Goal: Information Seeking & Learning: Learn about a topic

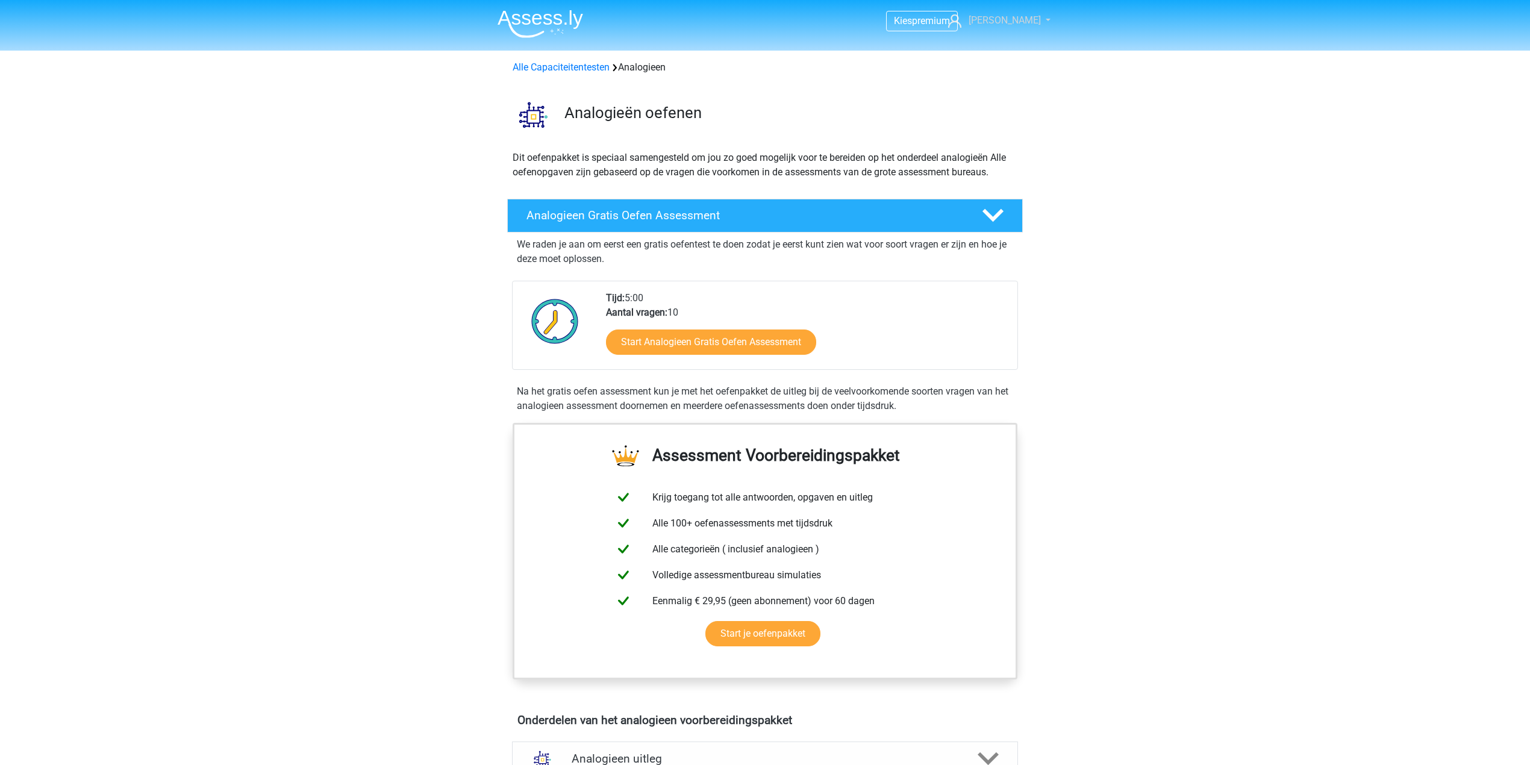
click at [1024, 19] on span "[PERSON_NAME]" at bounding box center [1004, 19] width 72 height 11
click at [1015, 67] on link "Kies premium" at bounding box center [998, 76] width 83 height 19
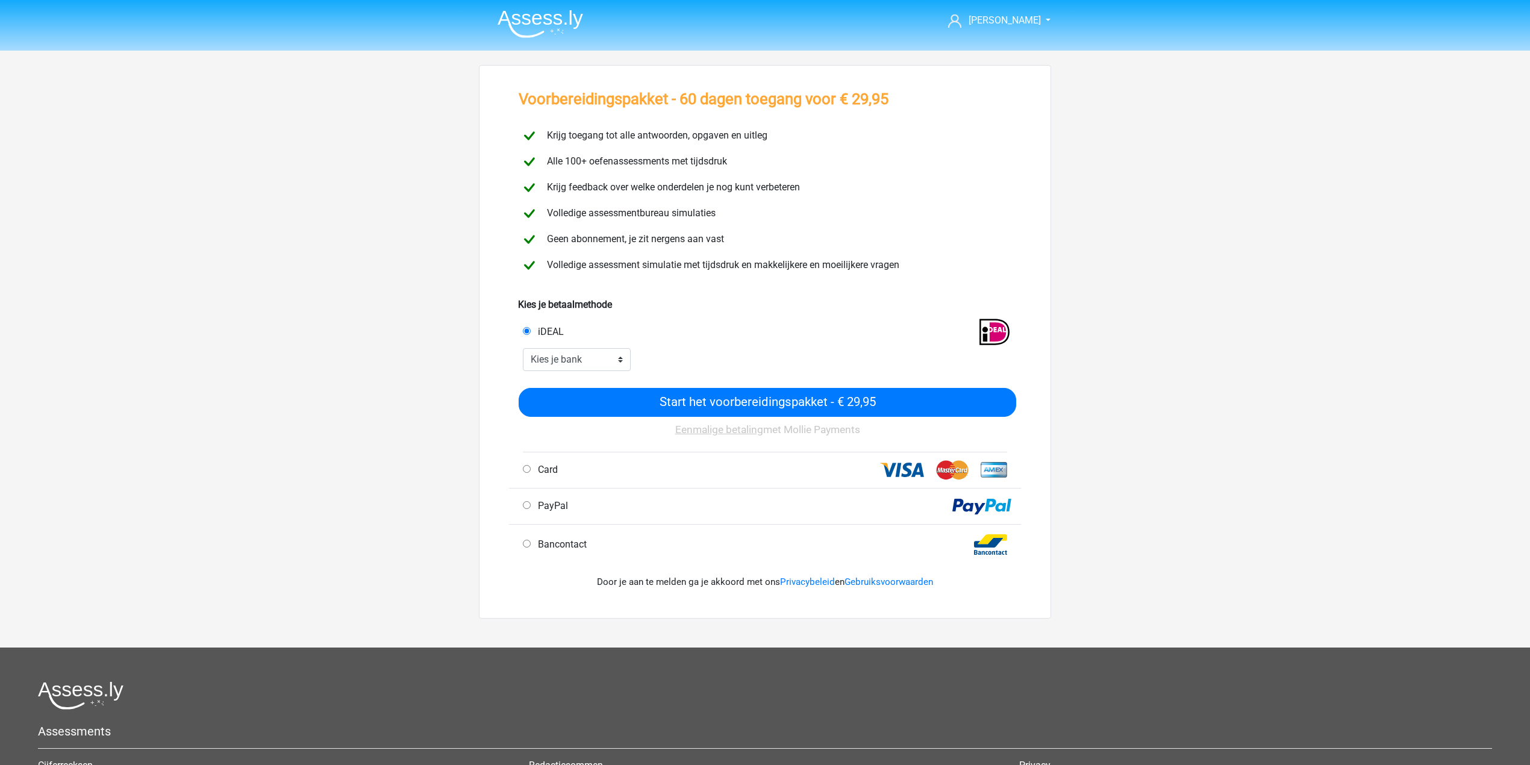
click at [620, 372] on div "Start het voorbereidingspakket - € 29,95 Eenmalige betaling met Mollie Payments" at bounding box center [765, 411] width 502 height 81
click at [614, 364] on select "Kies je bank ABN AMRO ING Rabobank ASN Bank bunq Knab N26 NN Regiobank Revolut …" at bounding box center [577, 359] width 108 height 23
select select "ideal_ABNANL2A"
click at [523, 348] on select "Kies je bank ABN AMRO ING Rabobank ASN Bank bunq Knab N26 NN Regiobank Revolut …" at bounding box center [577, 359] width 108 height 23
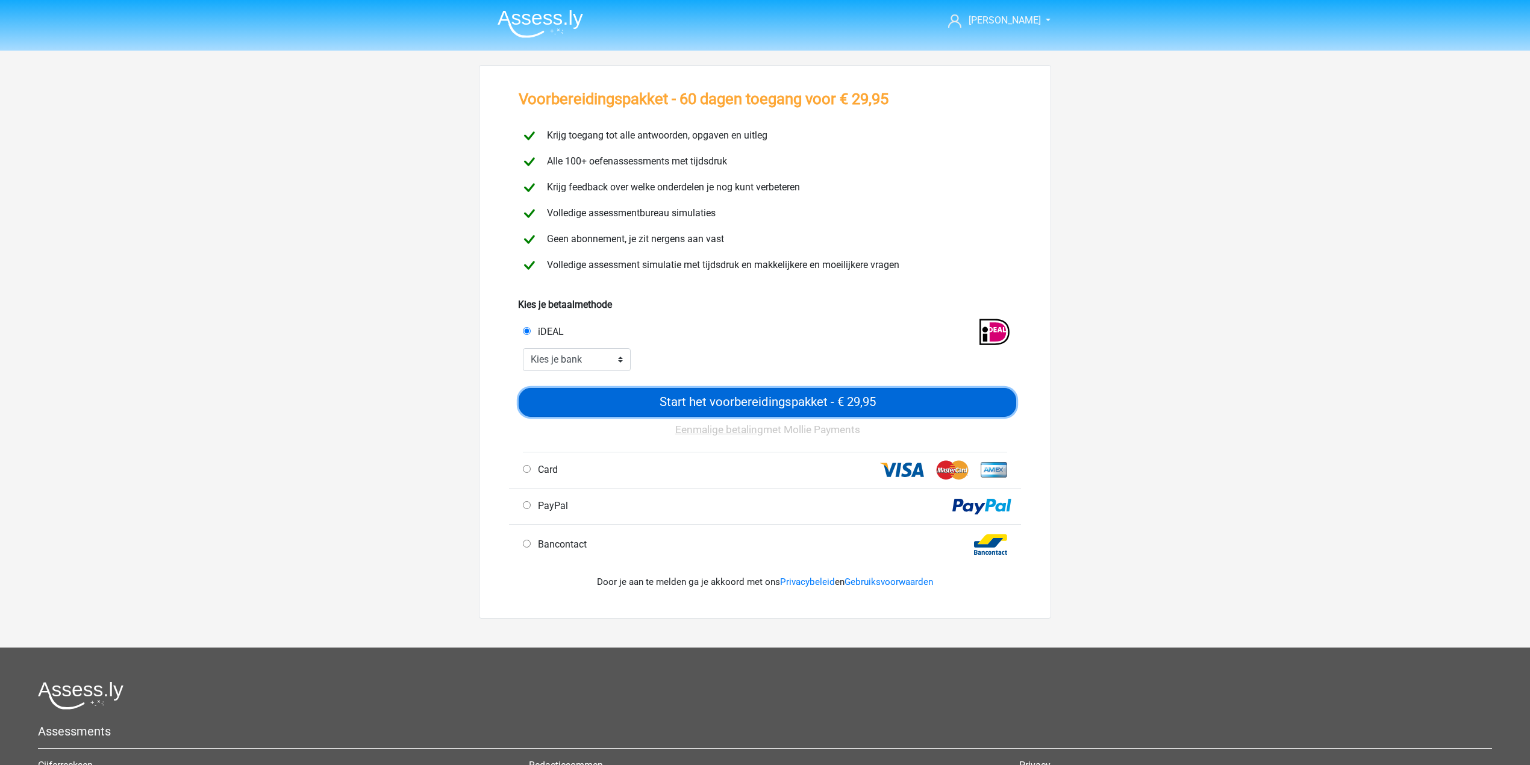
click at [745, 400] on input "Start het voorbereidingspakket - € 29,95" at bounding box center [767, 402] width 497 height 29
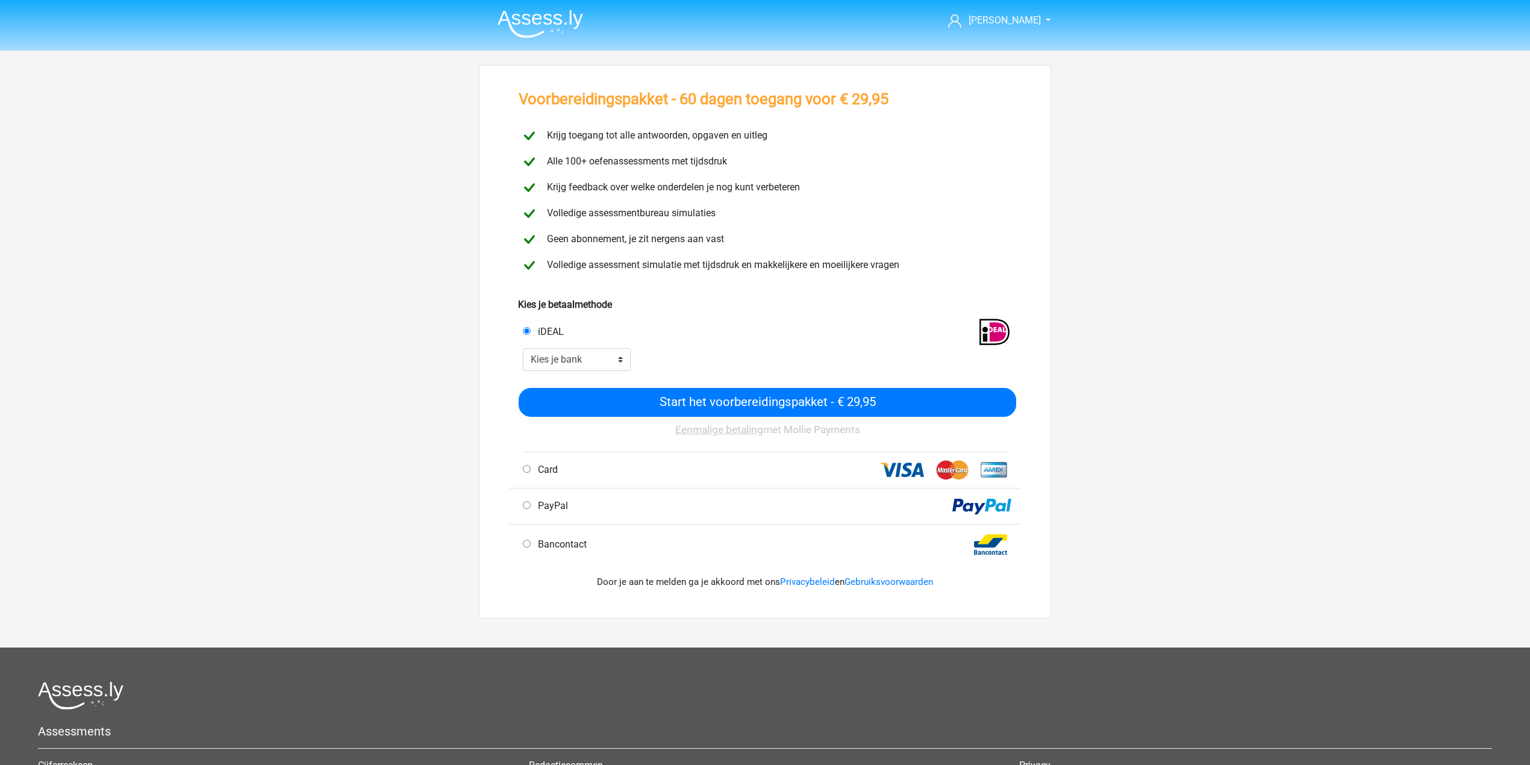
click at [577, 8] on li at bounding box center [535, 21] width 95 height 33
click at [557, 16] on img at bounding box center [540, 24] width 86 height 28
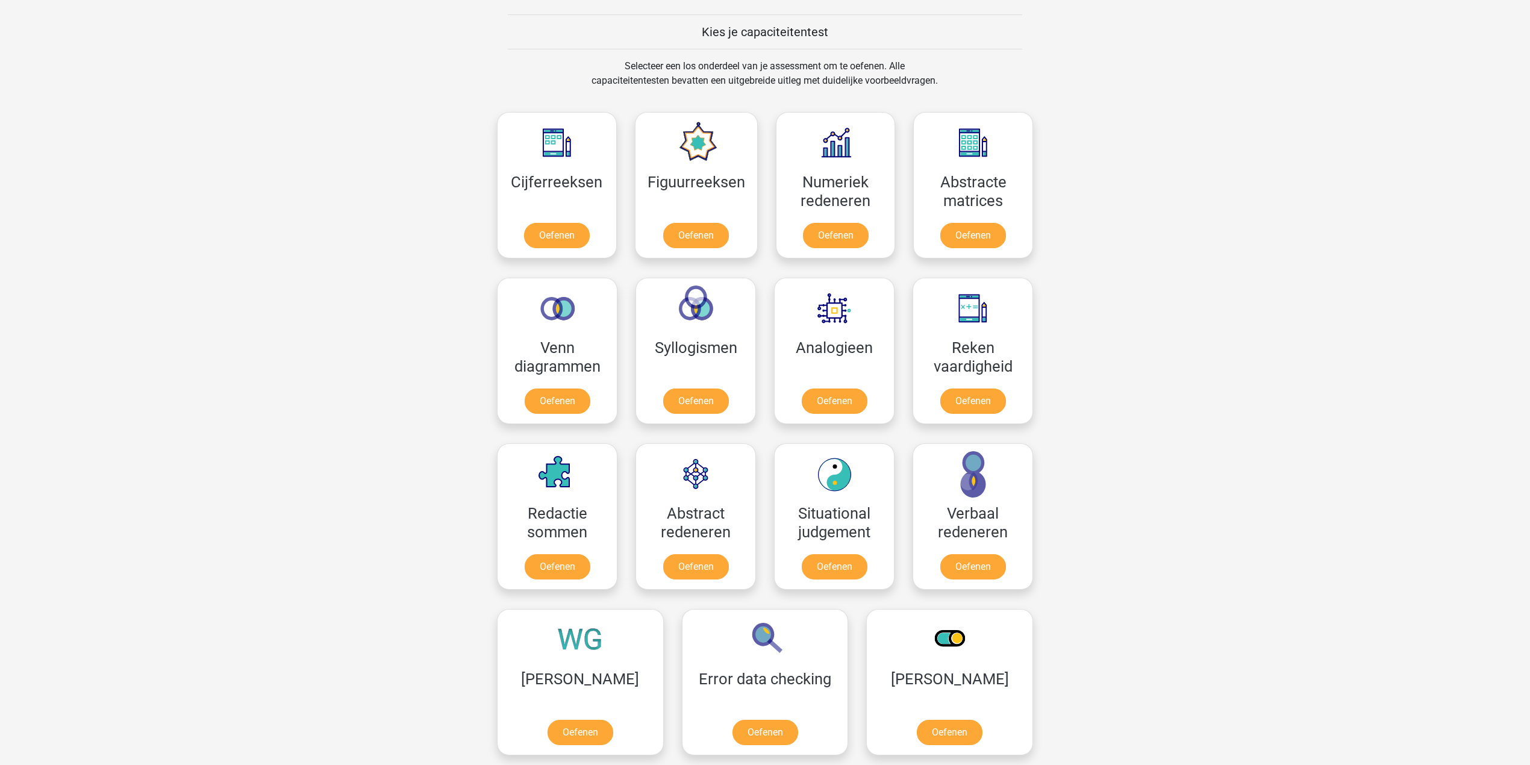
scroll to position [482, 0]
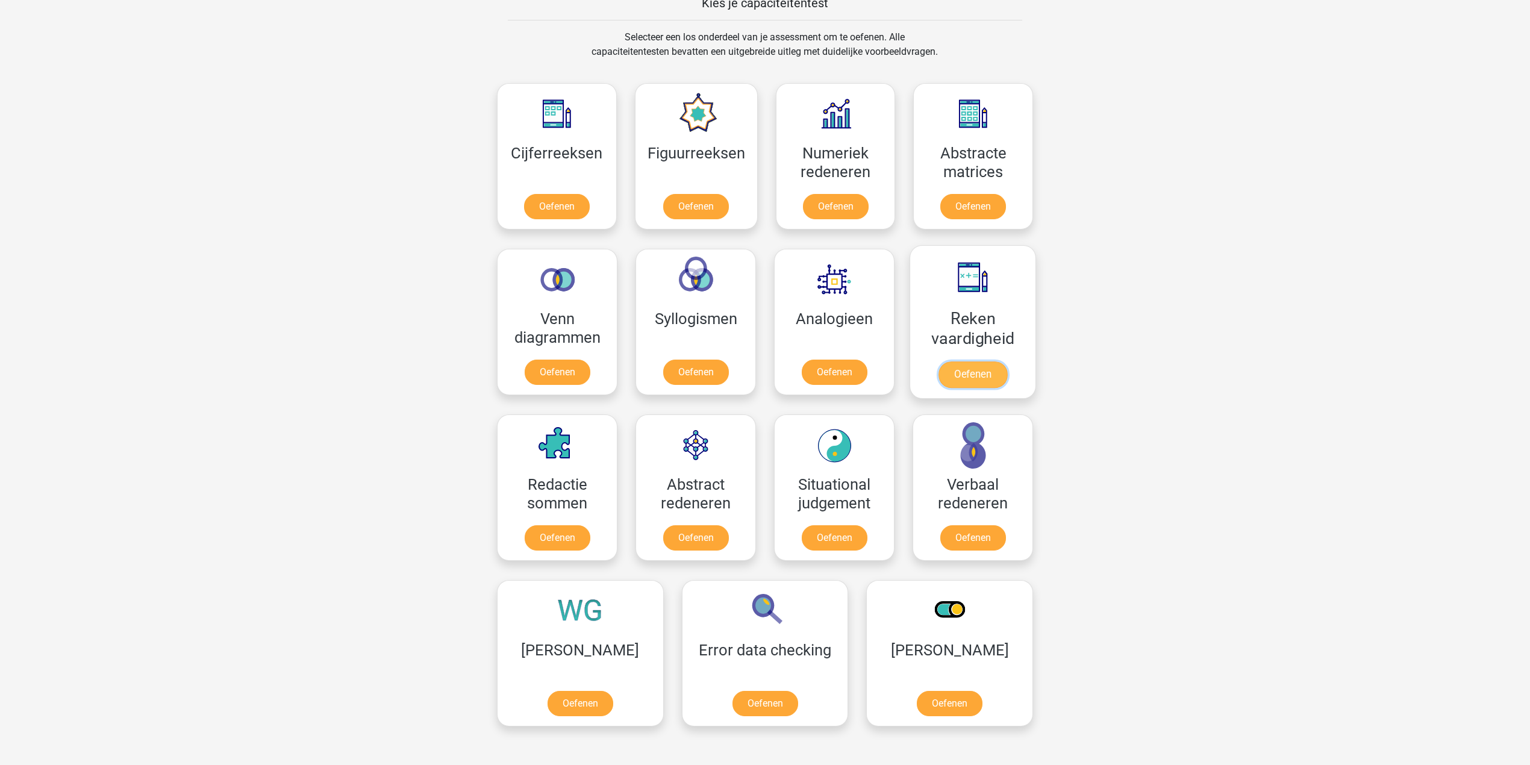
click at [992, 362] on link "Oefenen" at bounding box center [972, 374] width 69 height 26
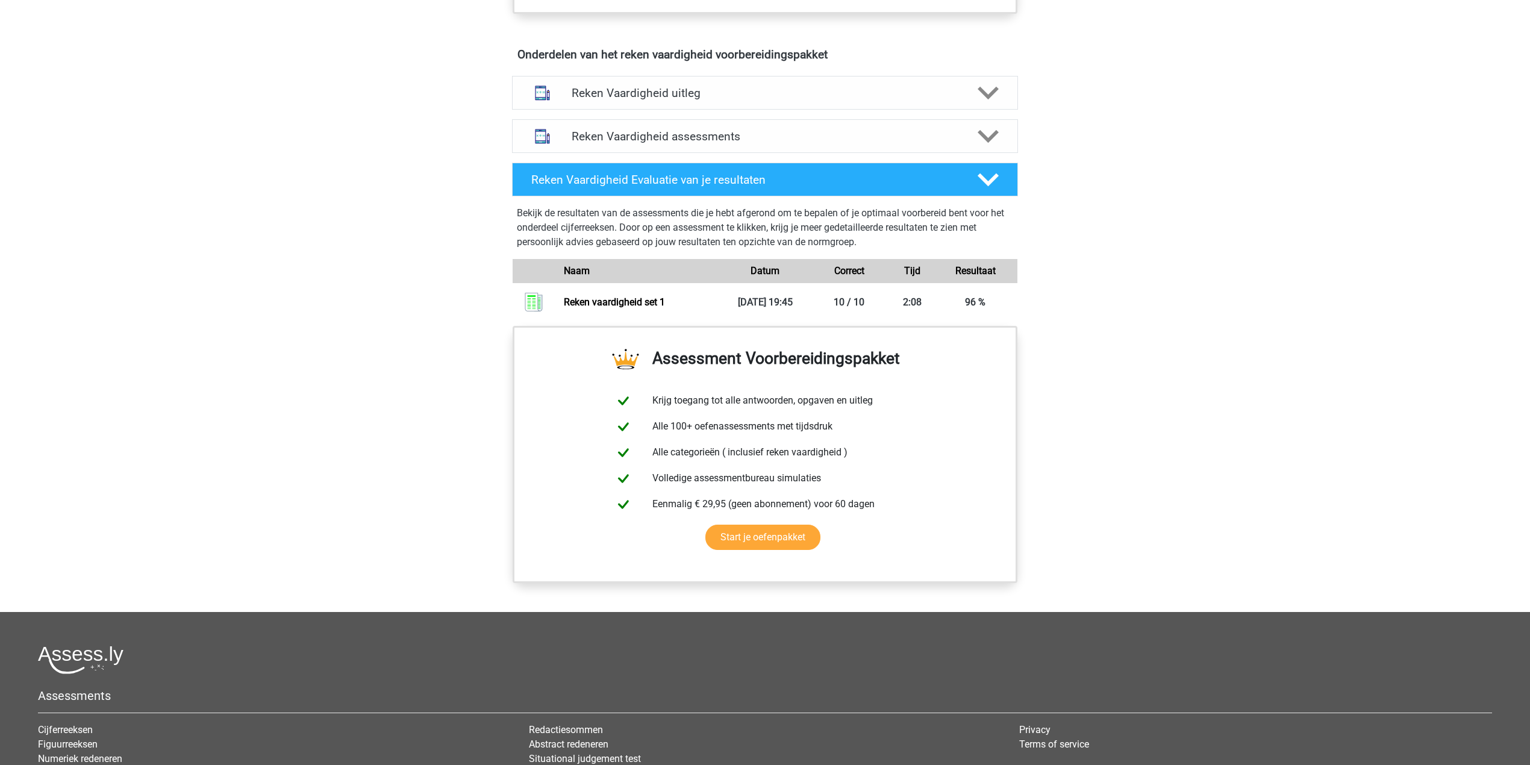
scroll to position [846, 0]
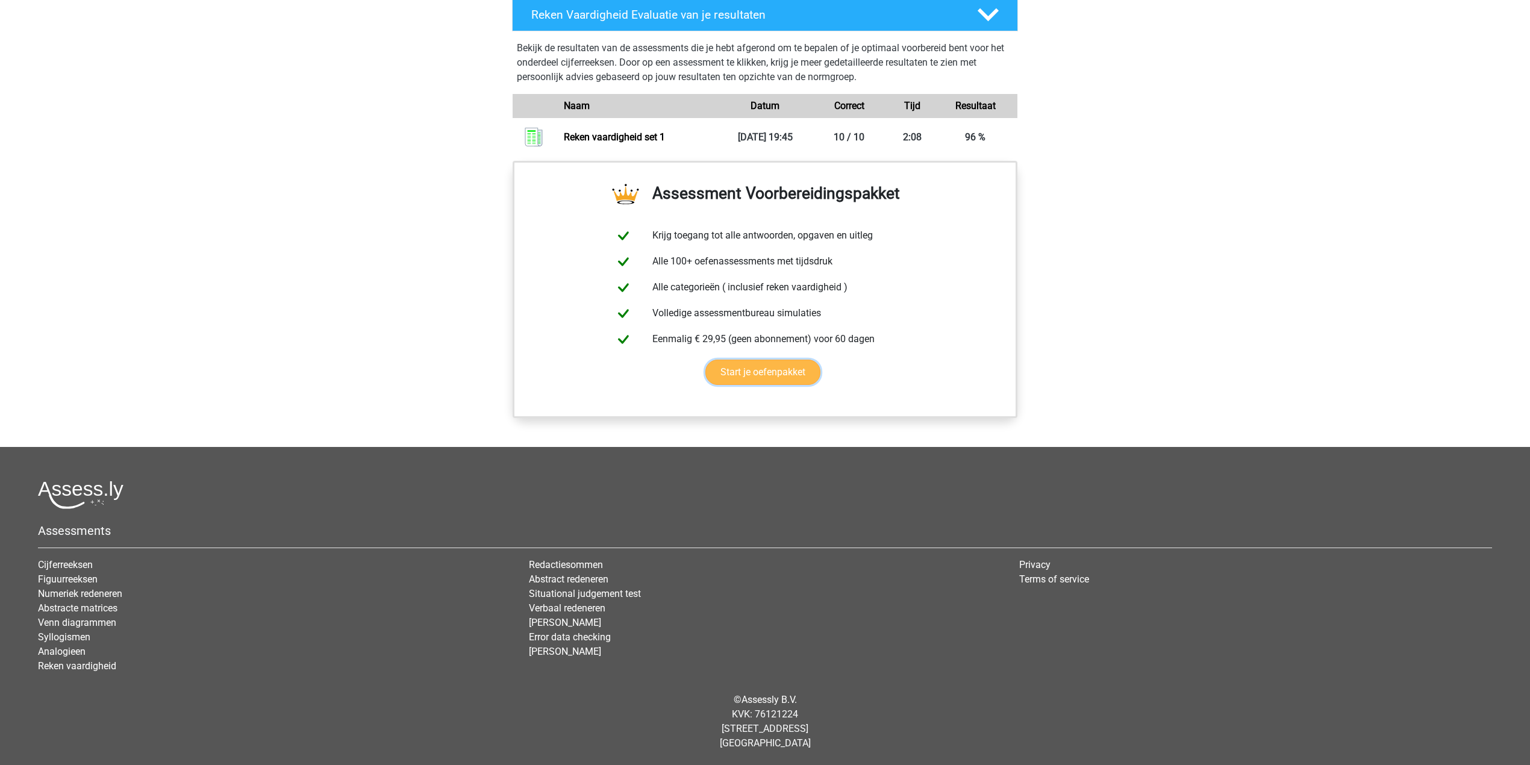
click at [783, 374] on link "Start je oefenpakket" at bounding box center [762, 372] width 115 height 25
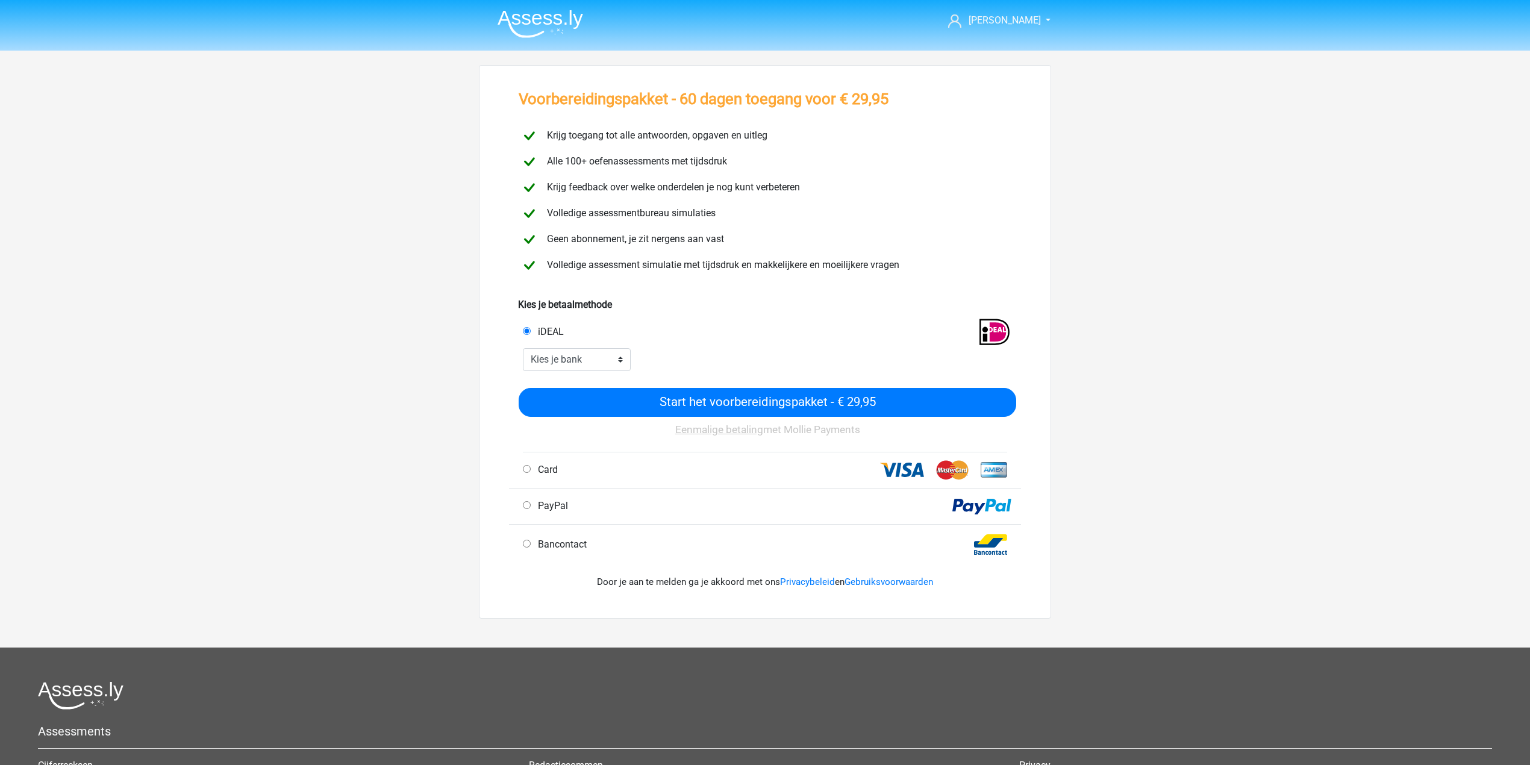
click at [630, 370] on div "Kies je bank ABN AMRO ING Rabobank ASN Bank bunq Knab N26 NN Regiobank Revolut …" at bounding box center [577, 359] width 126 height 23
click at [618, 360] on select "Kies je bank ABN AMRO ING Rabobank ASN Bank bunq Knab N26 NN Regiobank Revolut …" at bounding box center [577, 359] width 108 height 23
select select "ideal_ABNANL2A"
click at [523, 348] on select "Kies je bank ABN AMRO ING Rabobank ASN Bank bunq Knab N26 NN Regiobank Revolut …" at bounding box center [577, 359] width 108 height 23
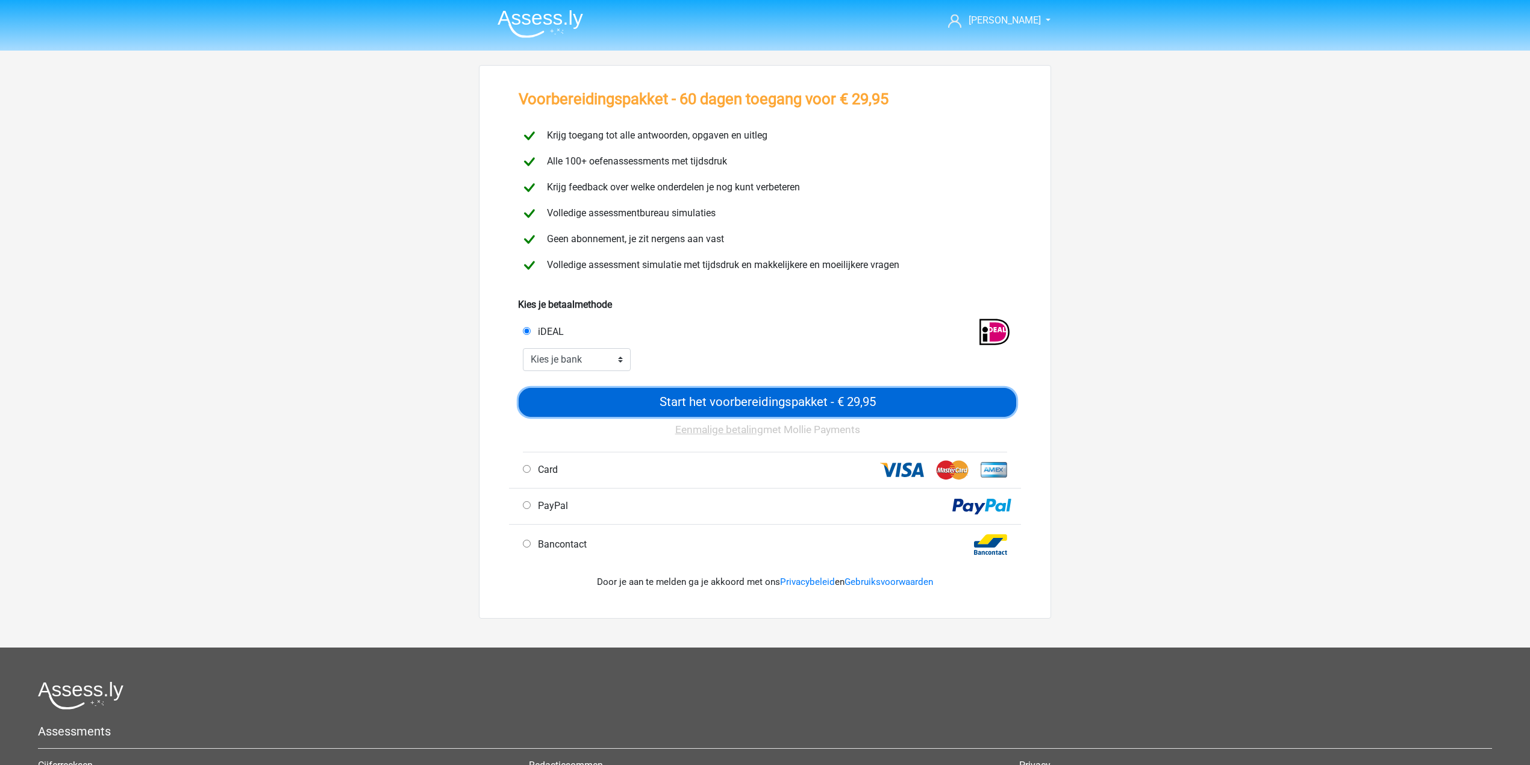
click at [694, 395] on input "Start het voorbereidingspakket - € 29,95" at bounding box center [767, 402] width 497 height 29
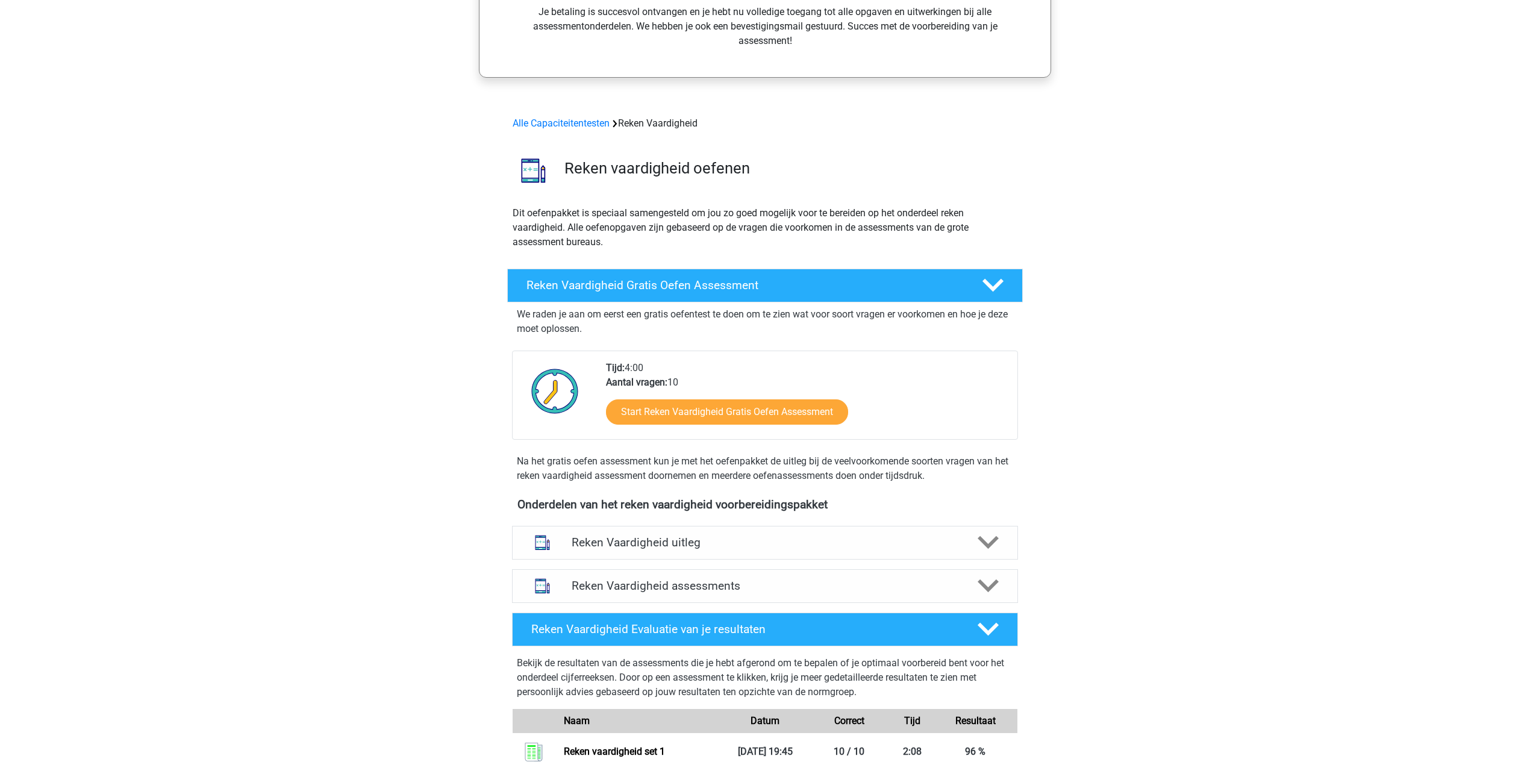
scroll to position [241, 0]
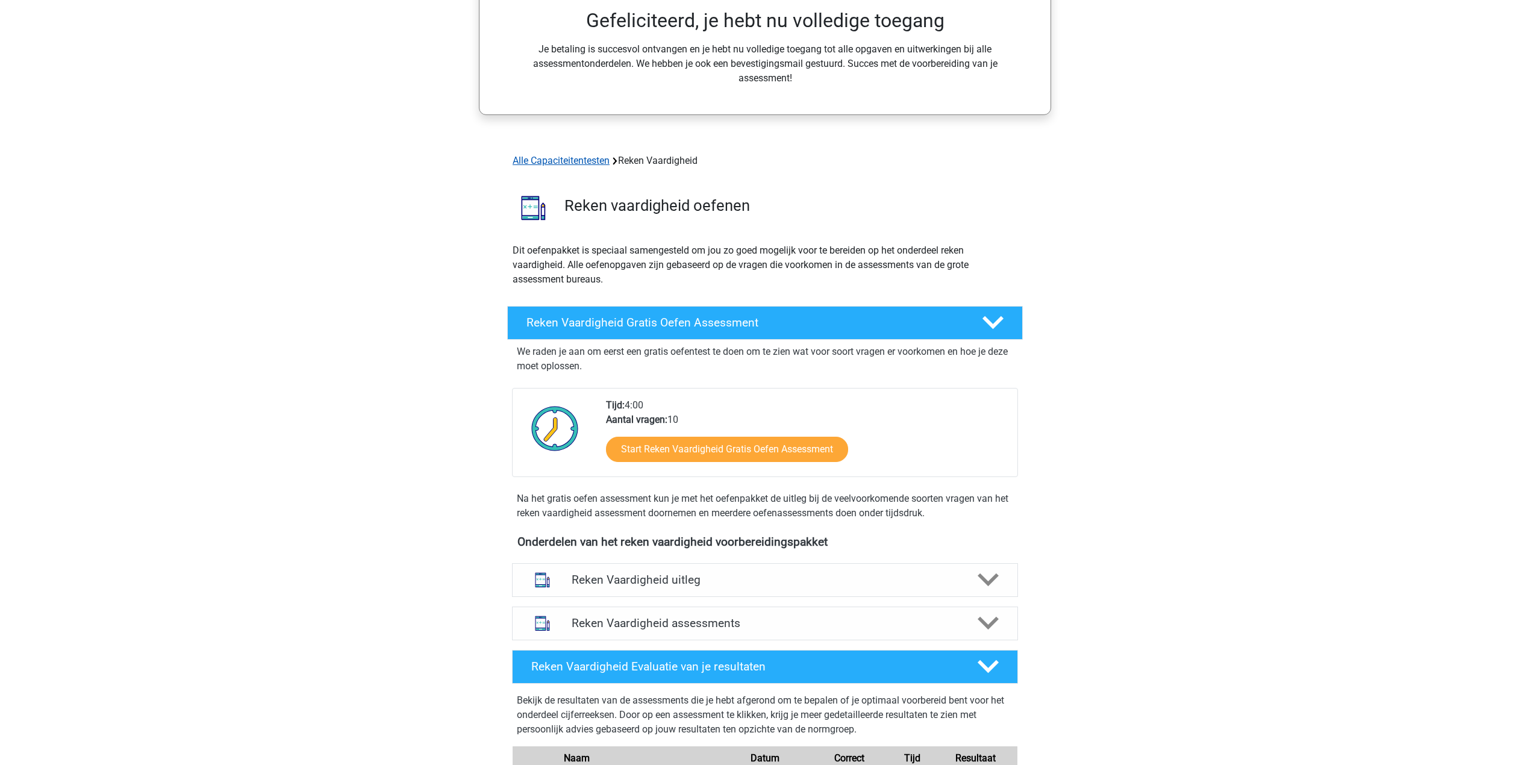
click at [598, 163] on link "Alle Capaciteitentesten" at bounding box center [560, 160] width 97 height 11
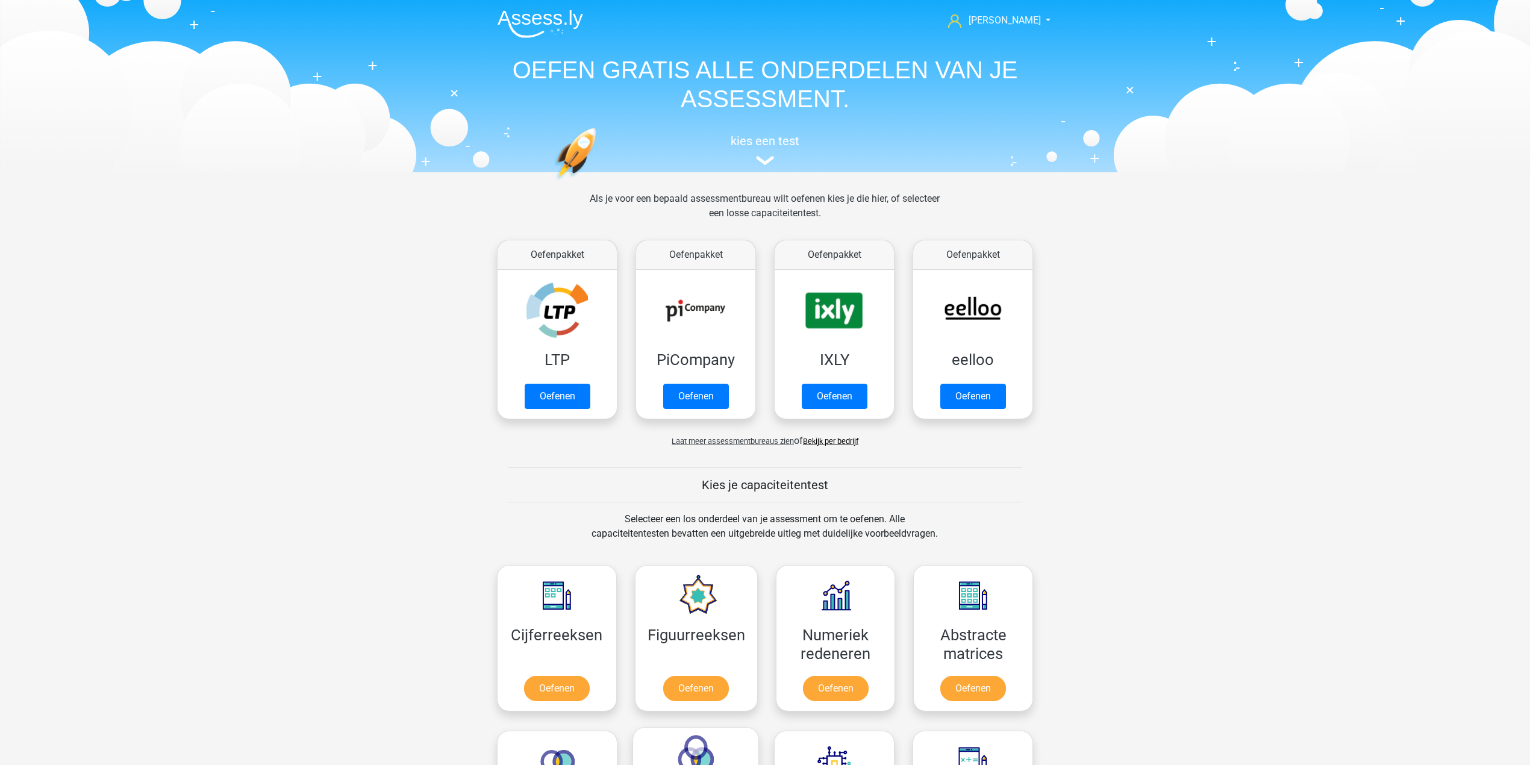
scroll to position [513, 0]
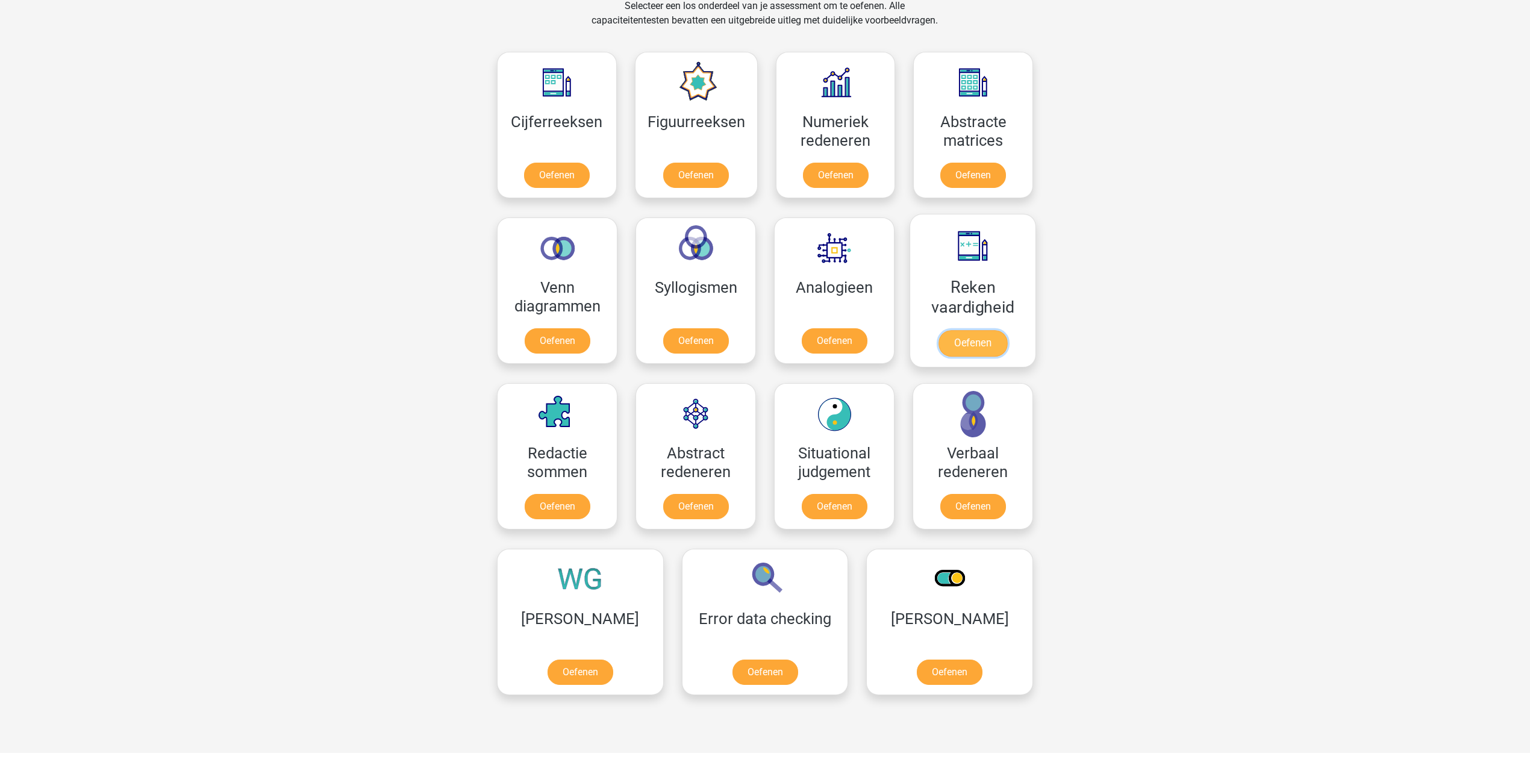
click at [989, 340] on link "Oefenen" at bounding box center [972, 343] width 69 height 26
click at [695, 330] on link "Oefenen" at bounding box center [695, 343] width 69 height 26
click at [591, 348] on link "Oefenen" at bounding box center [557, 343] width 69 height 26
click at [721, 184] on link "Oefenen" at bounding box center [695, 177] width 69 height 26
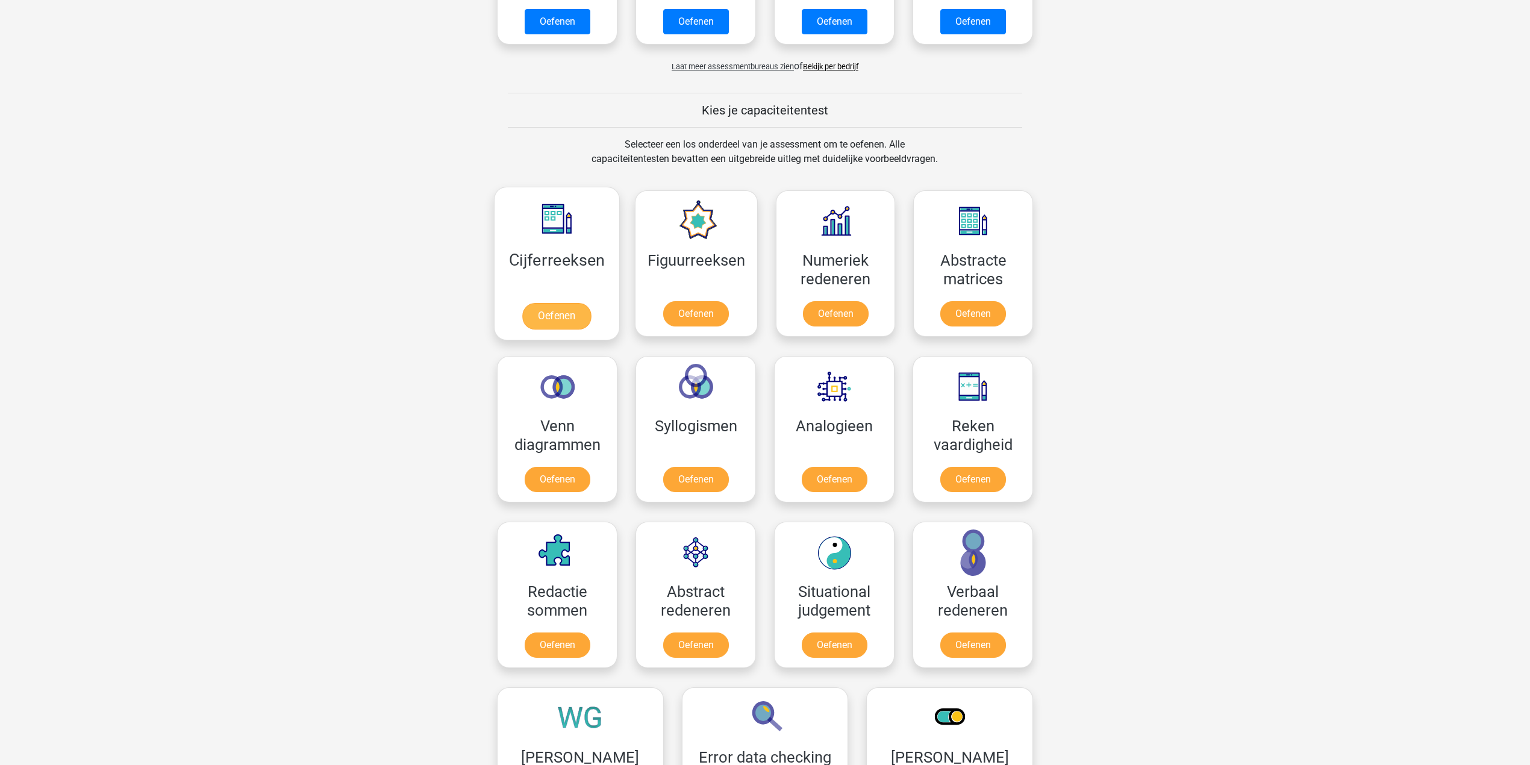
scroll to position [111, 0]
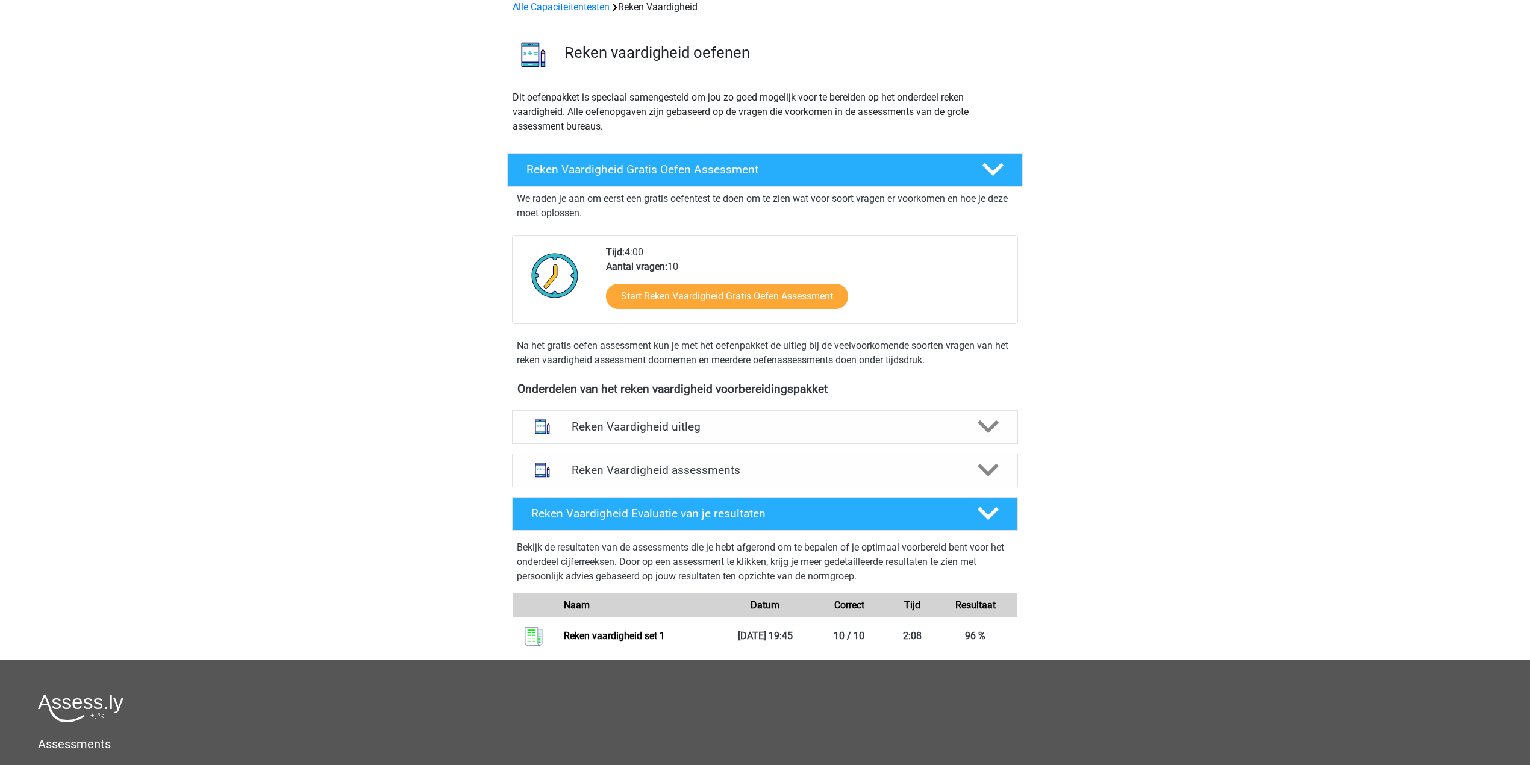
scroll to position [241, 0]
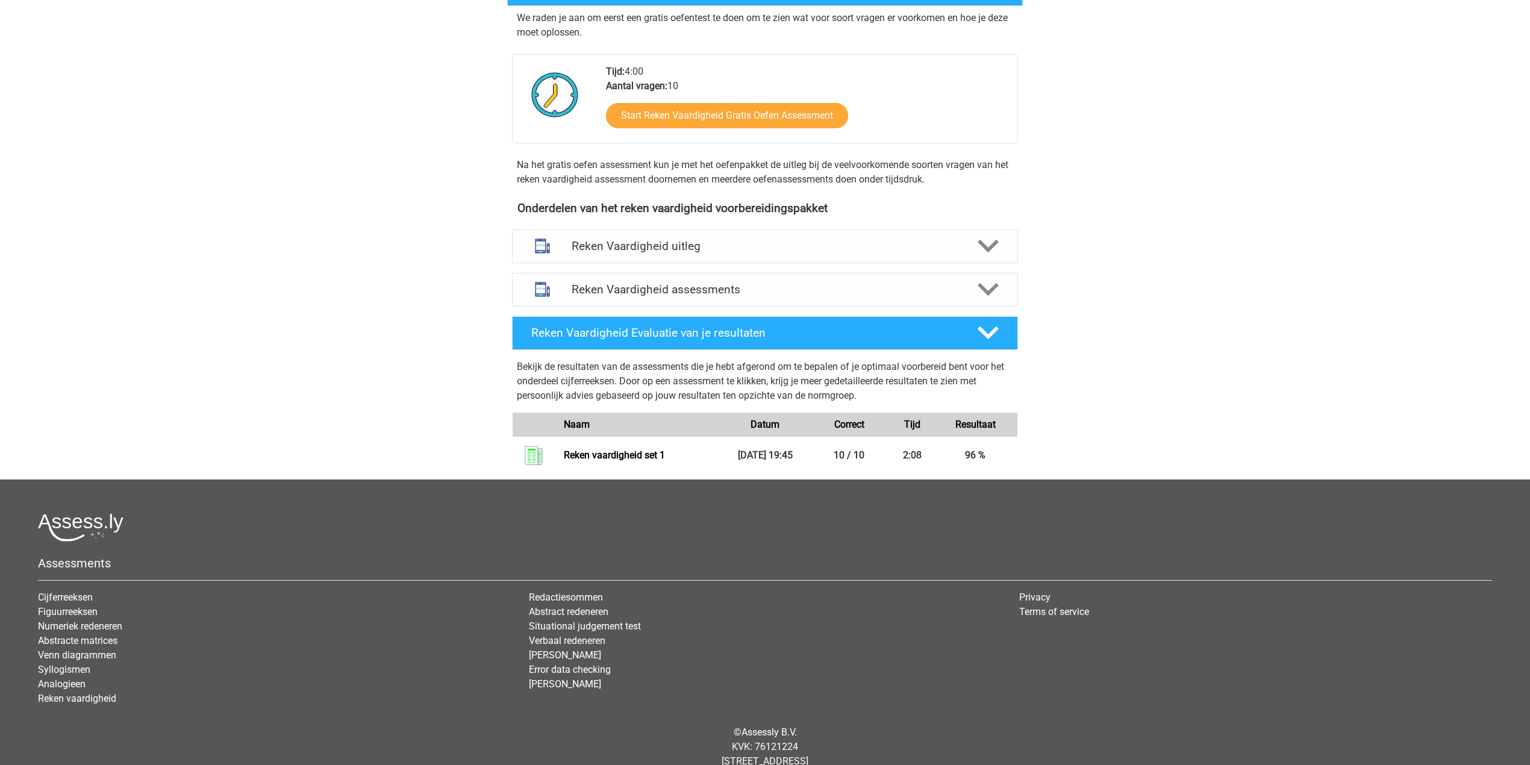
click at [984, 350] on div "Bekijk de resultaten van de assessments die je hebt afgerond om te bepalen of j…" at bounding box center [765, 412] width 516 height 125
click at [981, 291] on icon at bounding box center [987, 289] width 21 height 21
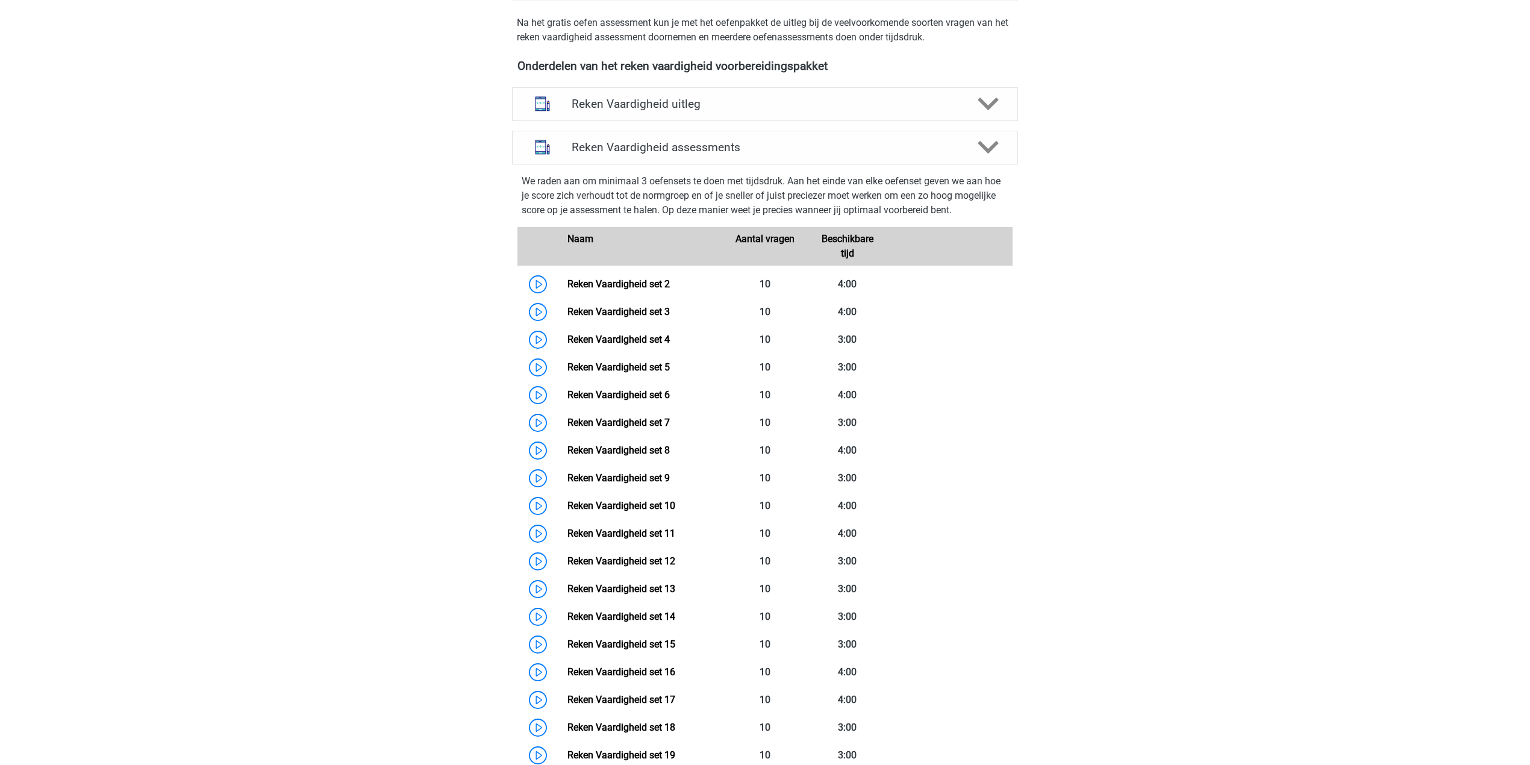
scroll to position [401, 0]
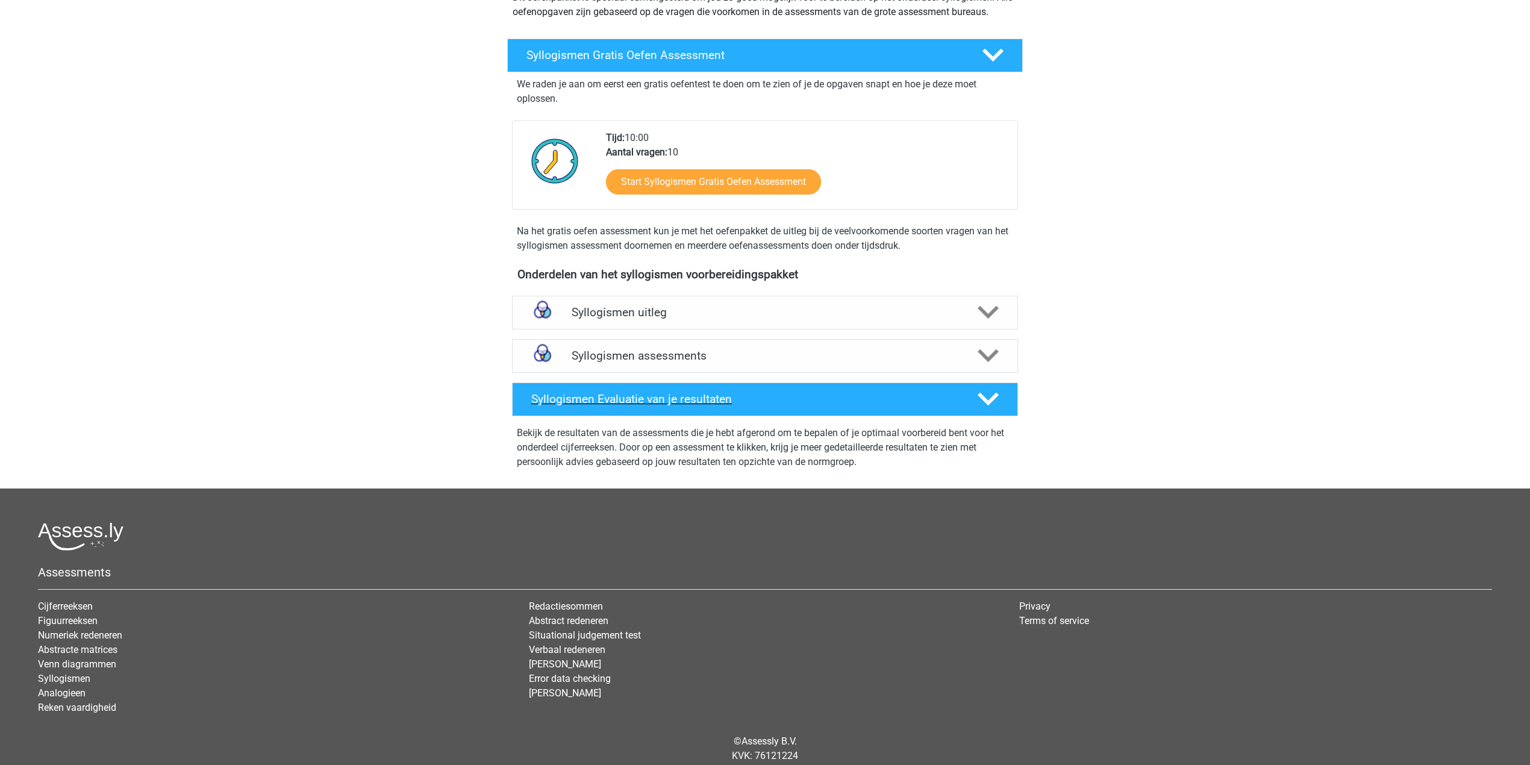
drag, startPoint x: 931, startPoint y: 407, endPoint x: 1044, endPoint y: 347, distance: 127.7
click at [933, 407] on div "Syllogismen Evaluatie van je resultaten" at bounding box center [765, 399] width 506 height 34
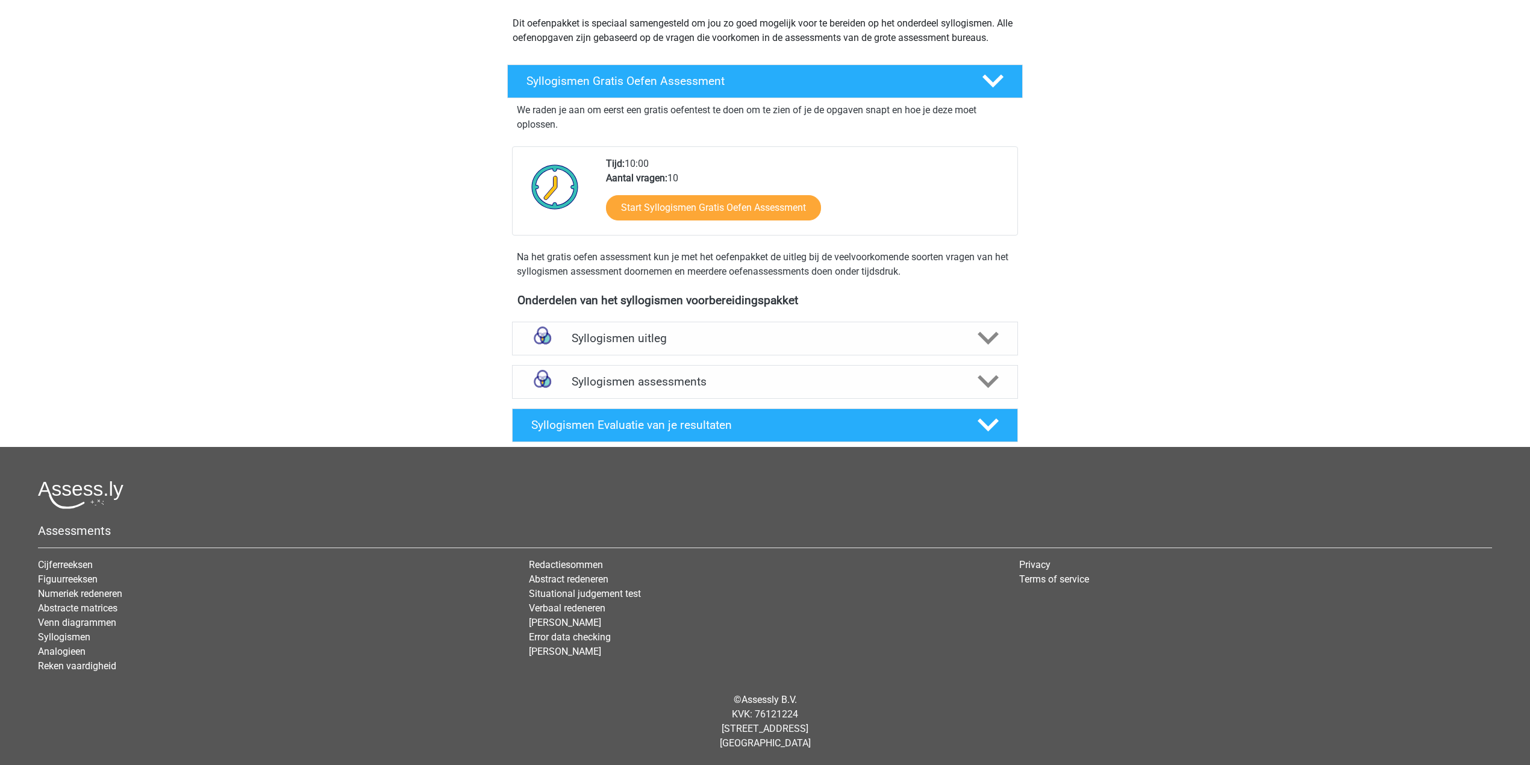
click at [1044, 347] on div "Onderdelen van het syllogismen voorbereidingspakket Syllogismen uitleg Er zijn …" at bounding box center [765, 367] width 562 height 158
click at [988, 372] on icon at bounding box center [987, 382] width 21 height 21
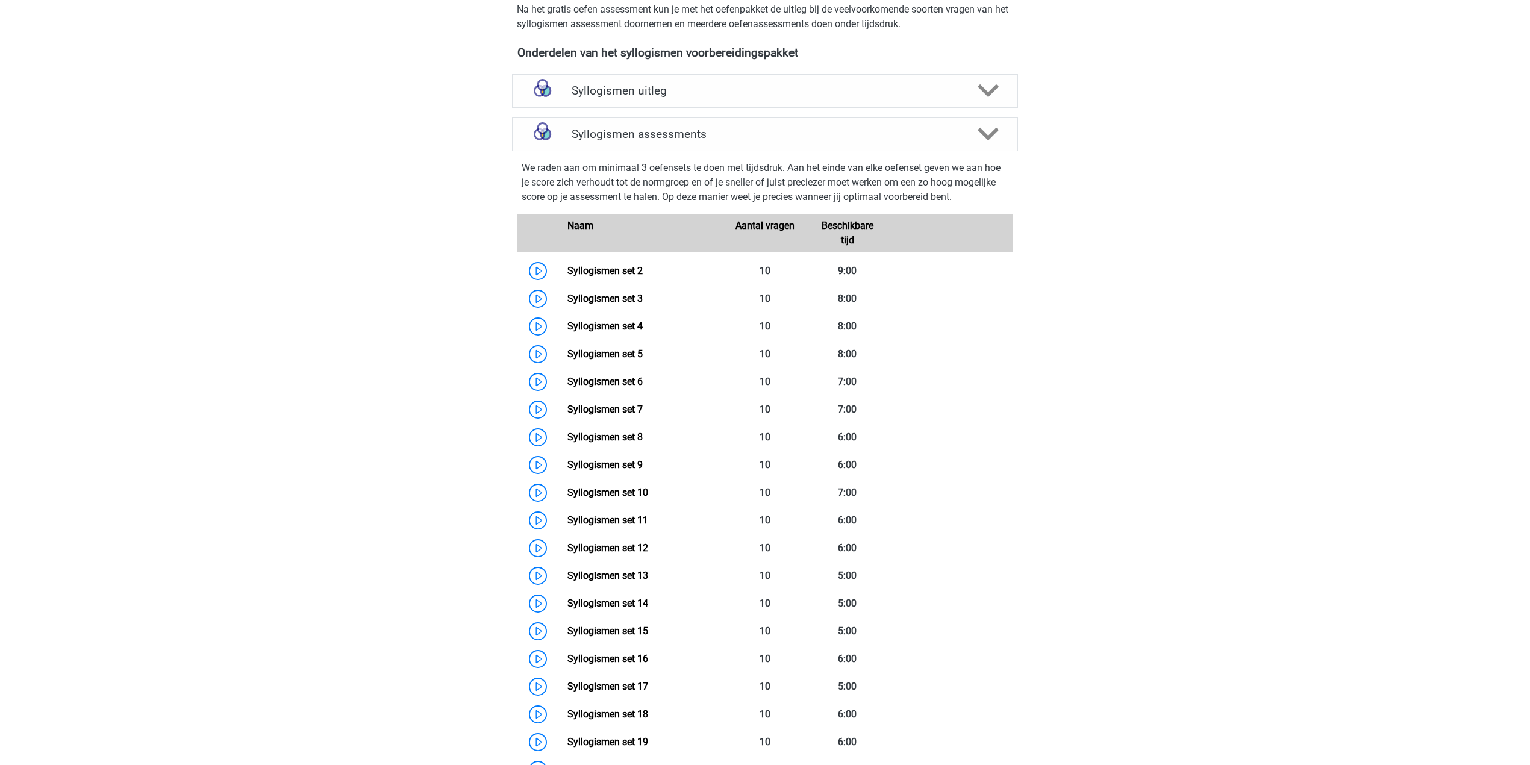
scroll to position [134, 0]
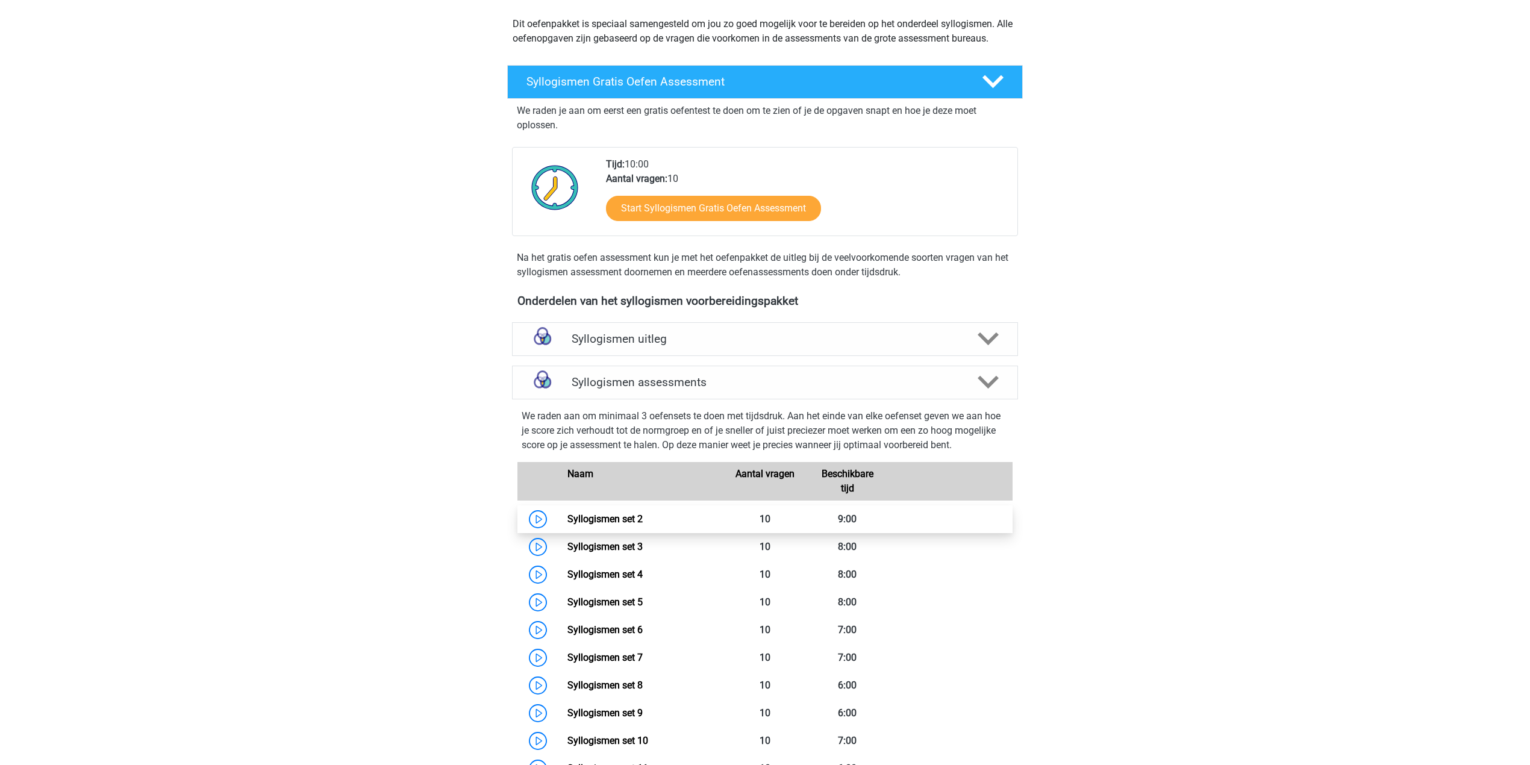
click at [567, 514] on link "Syllogismen set 2" at bounding box center [604, 518] width 75 height 11
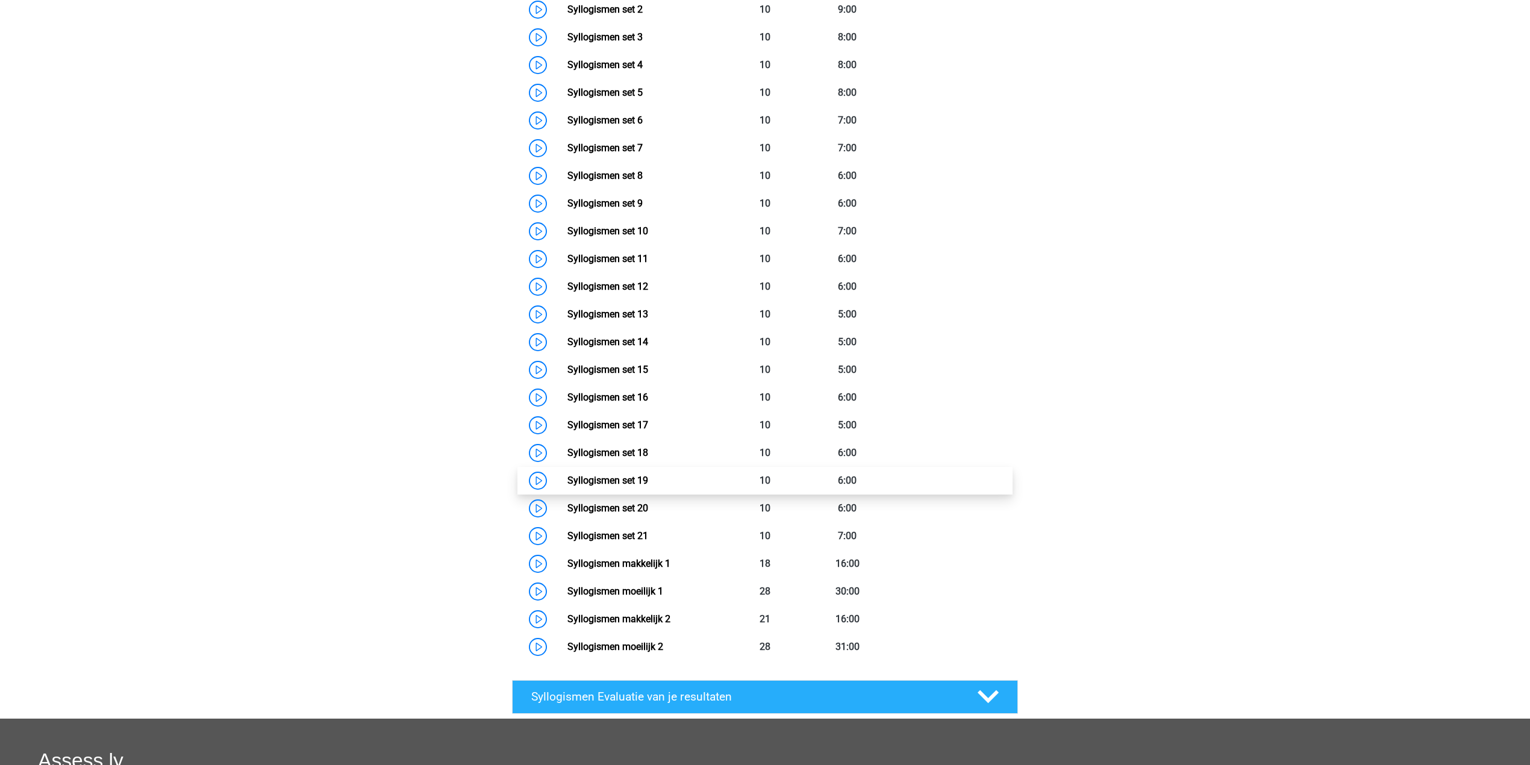
scroll to position [696, 0]
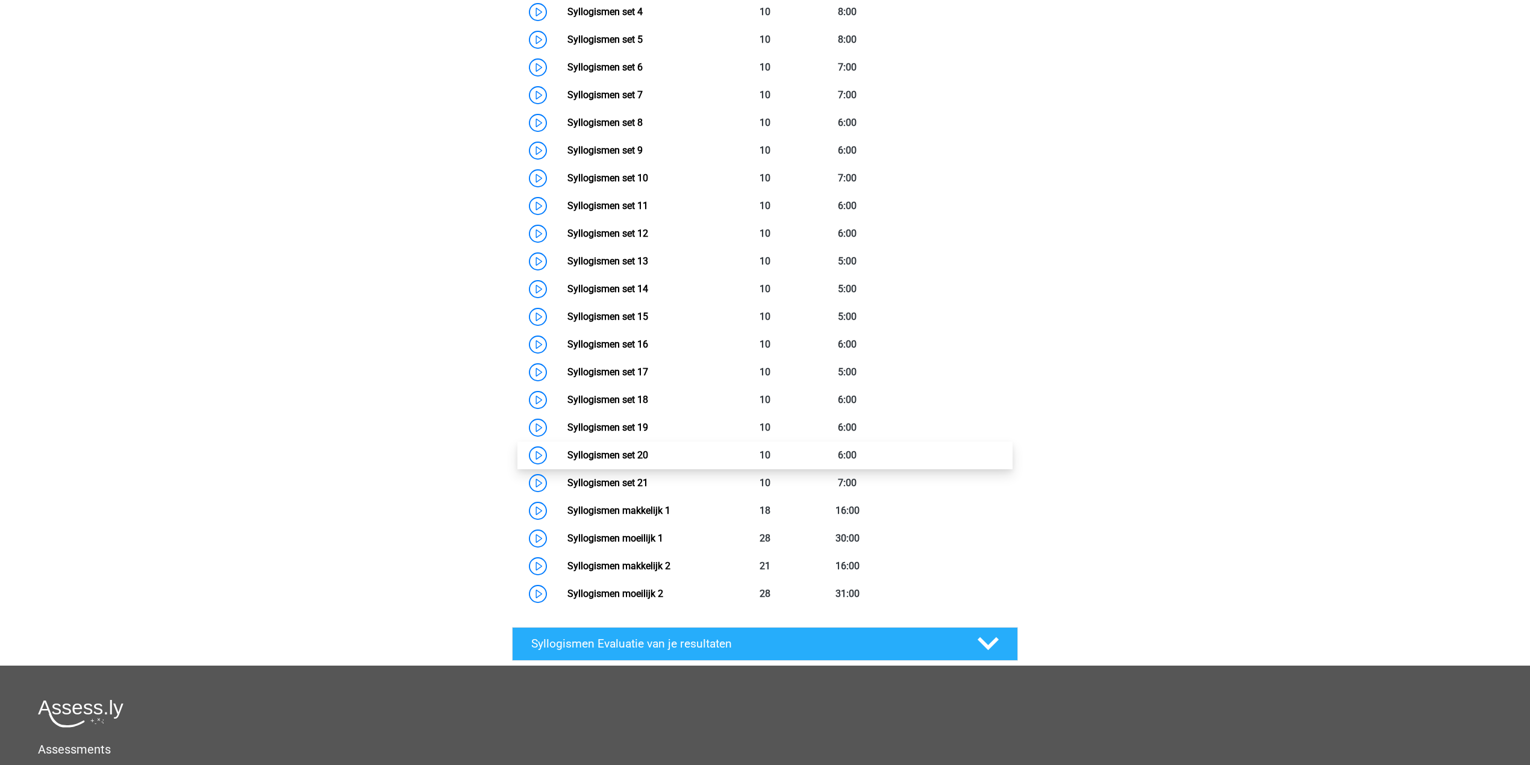
click at [572, 449] on link "Syllogismen set 20" at bounding box center [607, 454] width 81 height 11
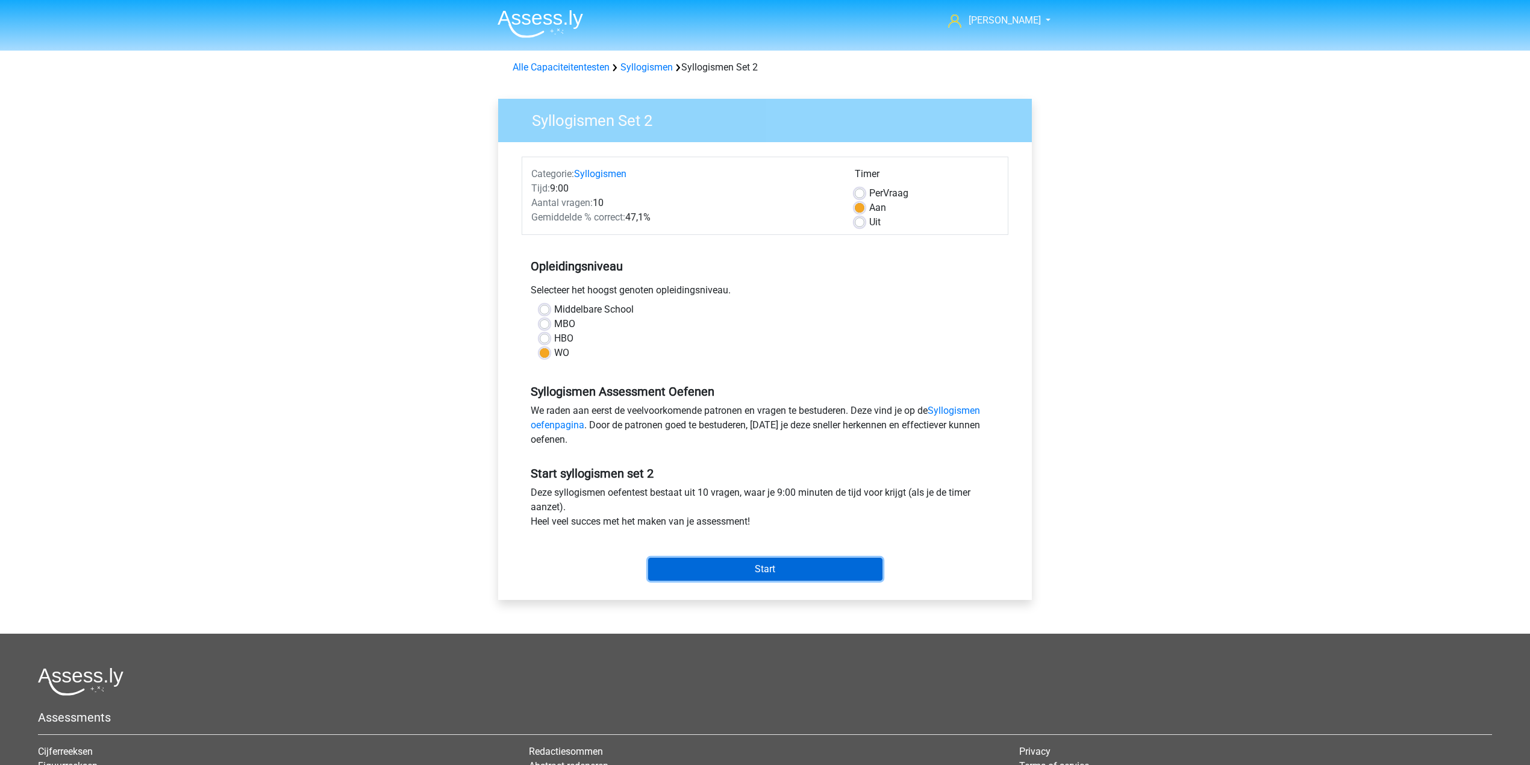
click at [678, 564] on input "Start" at bounding box center [765, 569] width 234 height 23
click at [676, 564] on input "Start" at bounding box center [765, 569] width 234 height 23
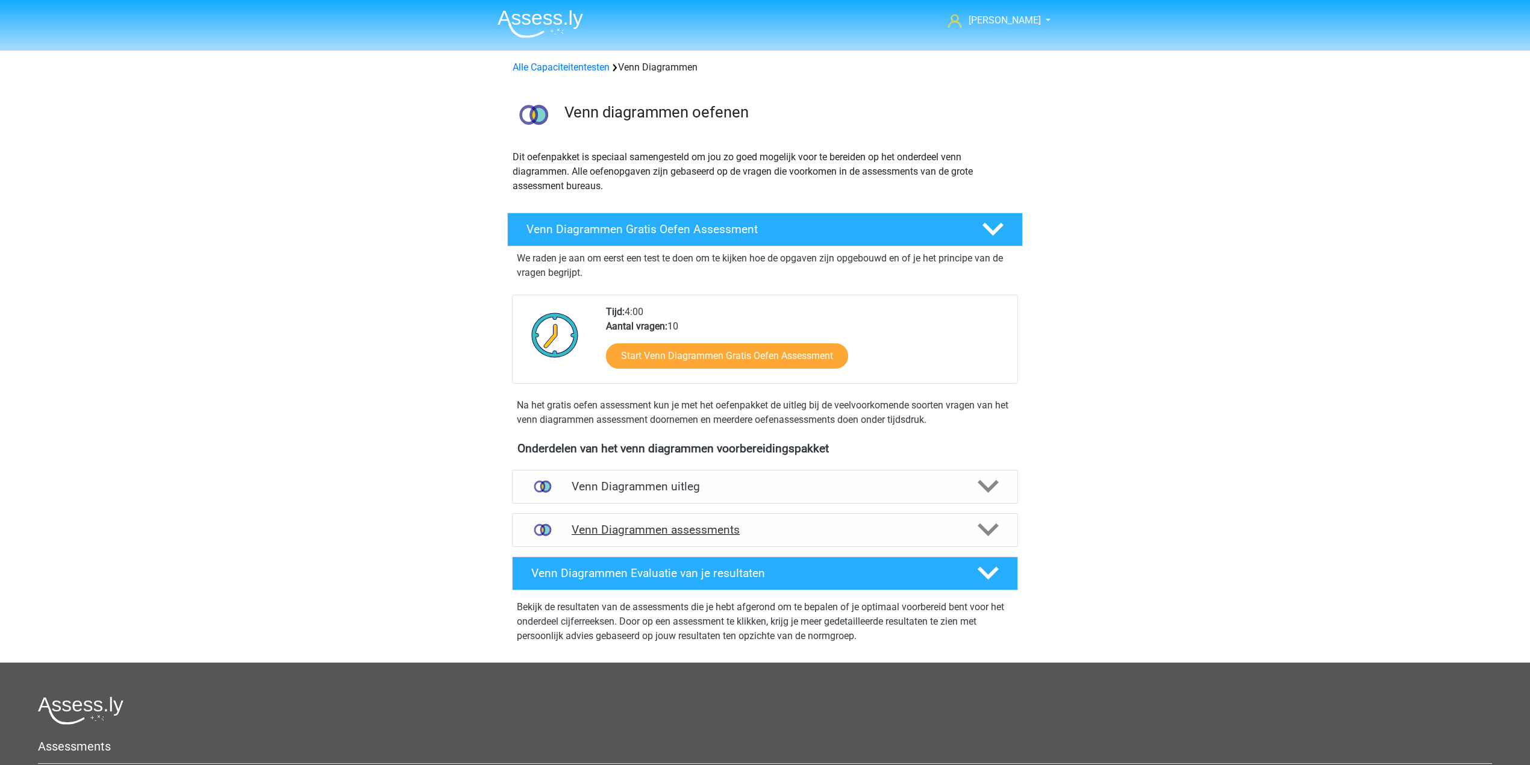
click at [697, 545] on div "Venn Diagrammen assessments" at bounding box center [765, 530] width 506 height 34
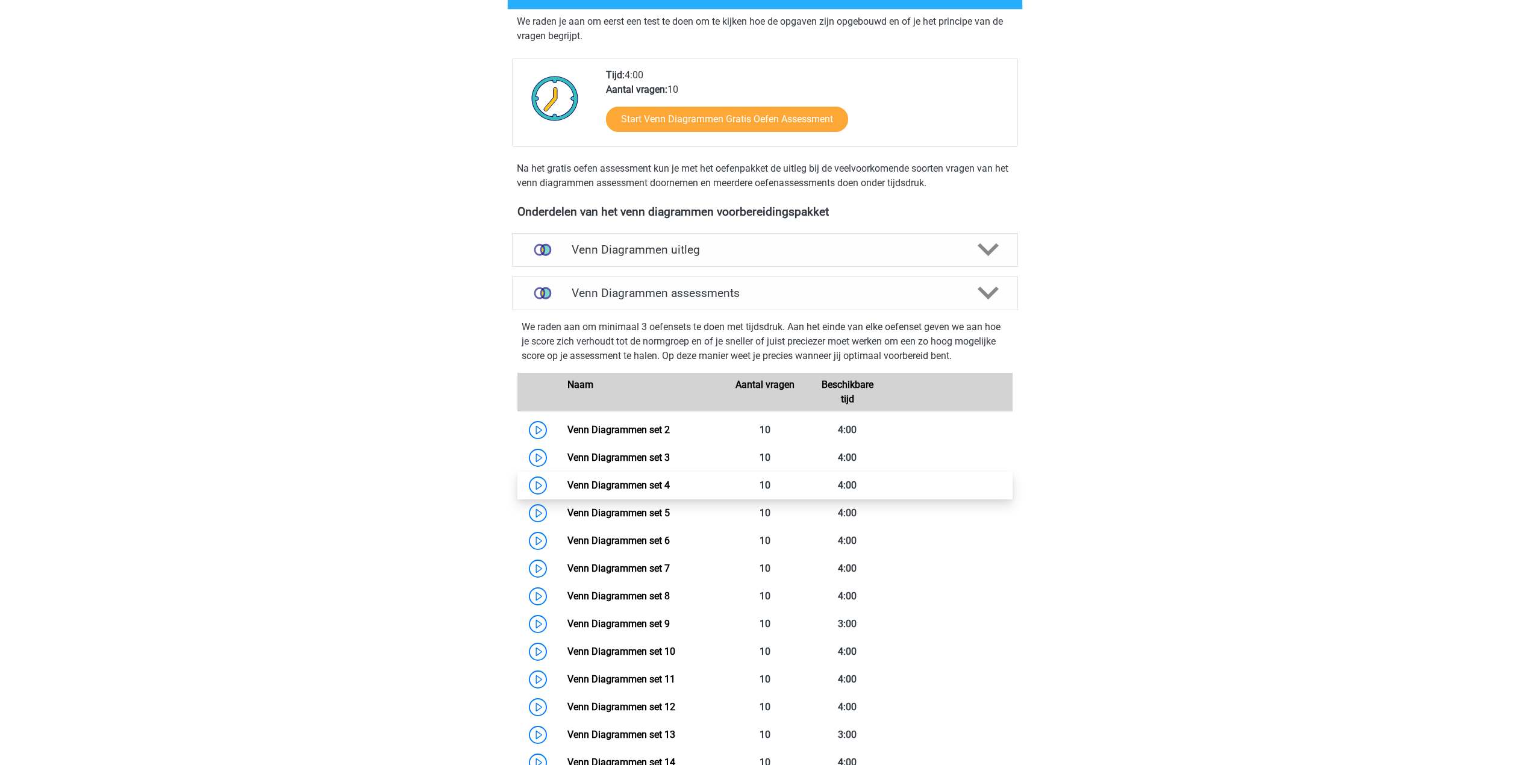
scroll to position [241, 0]
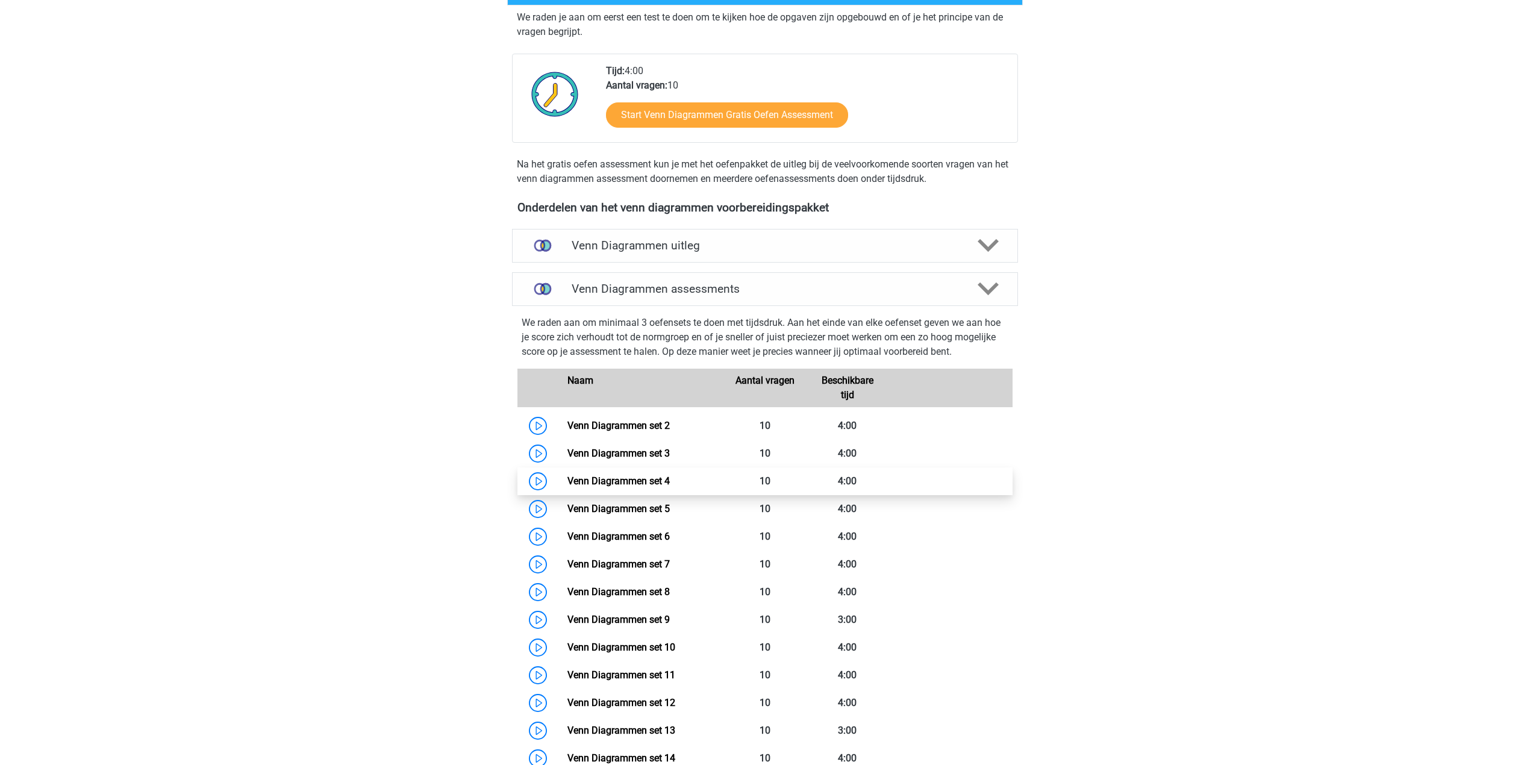
click at [569, 478] on link "Venn Diagrammen set 4" at bounding box center [618, 480] width 102 height 11
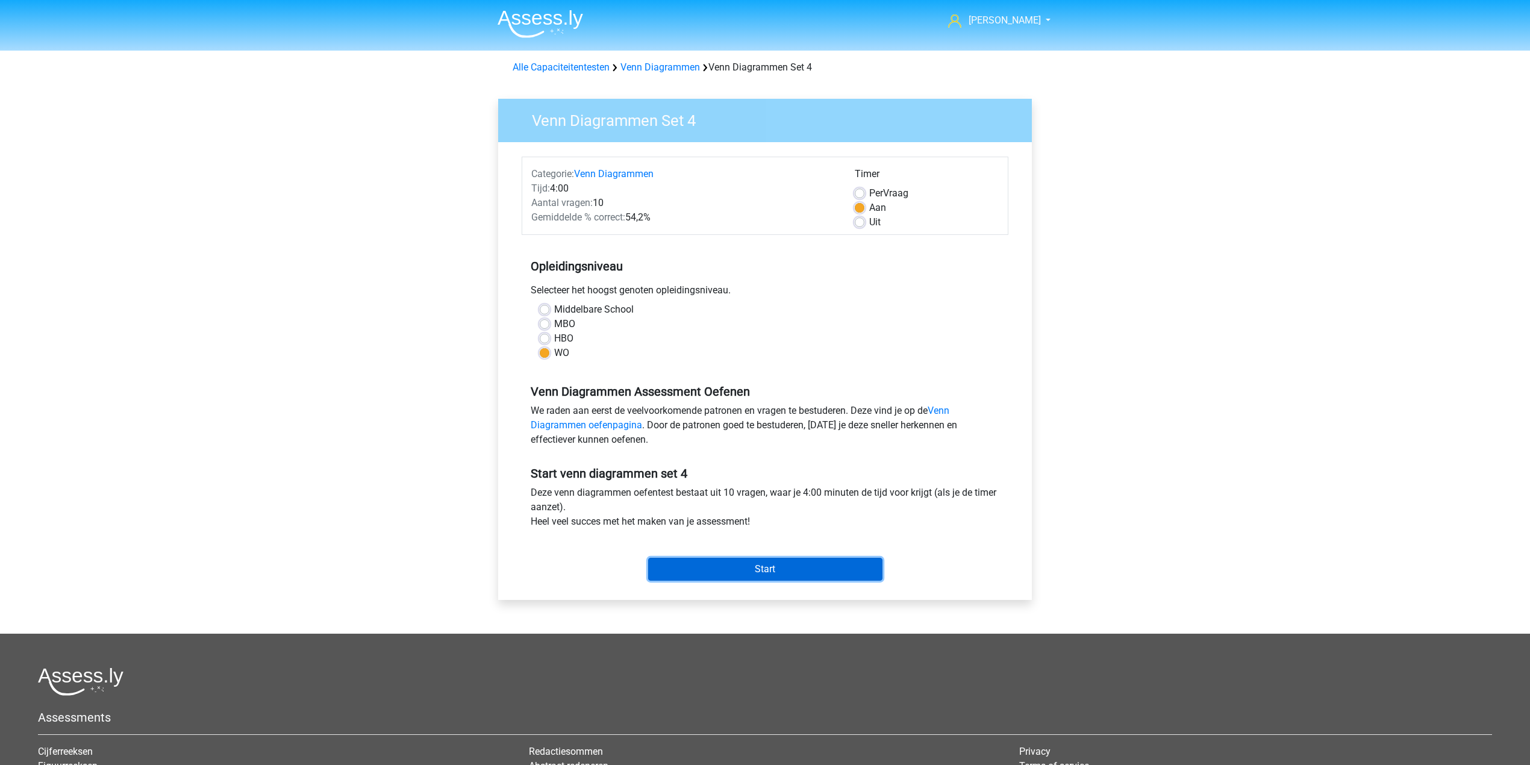
click at [679, 576] on input "Start" at bounding box center [765, 569] width 234 height 23
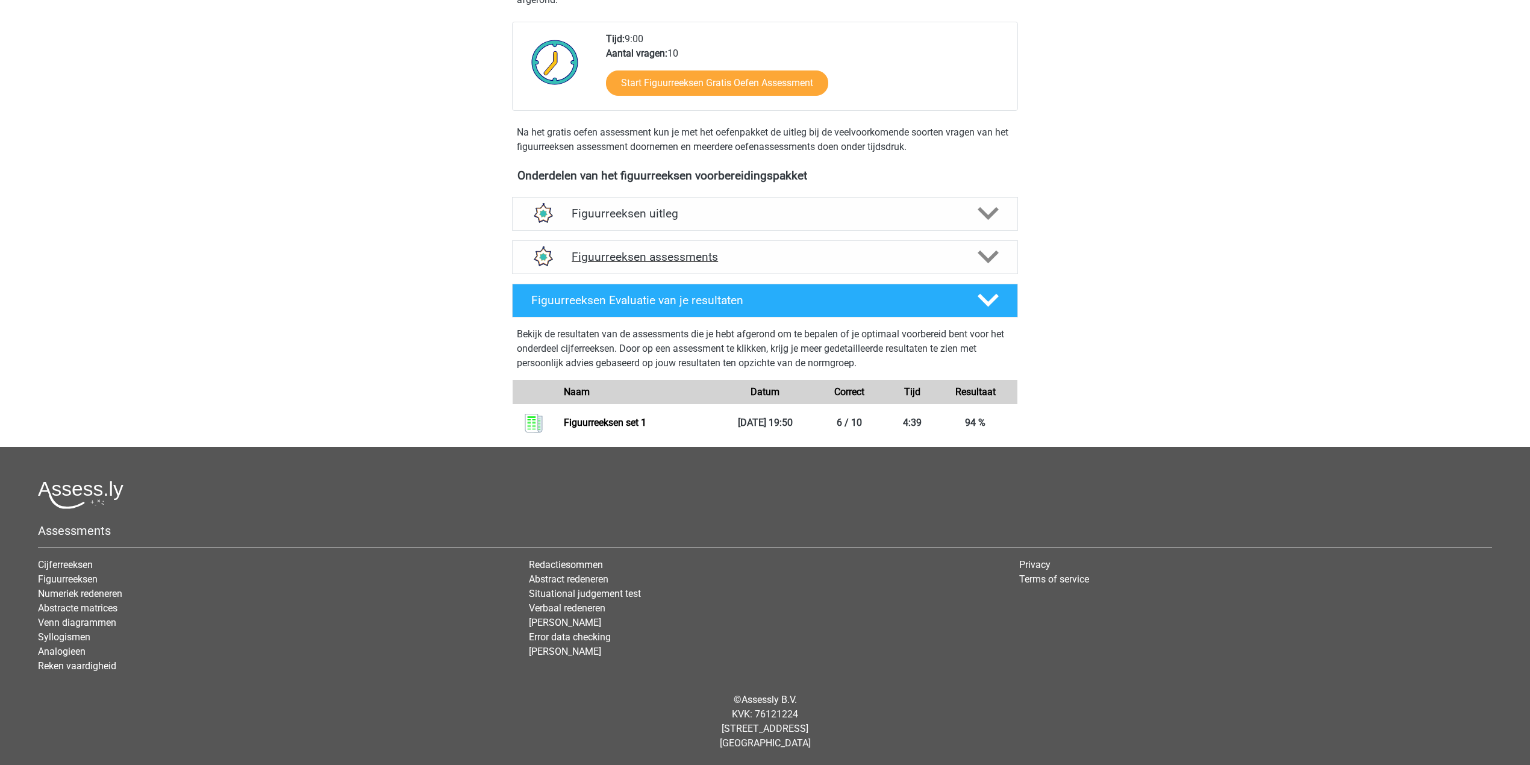
click at [706, 258] on h4 "Figuurreeksen assessments" at bounding box center [765, 257] width 387 height 14
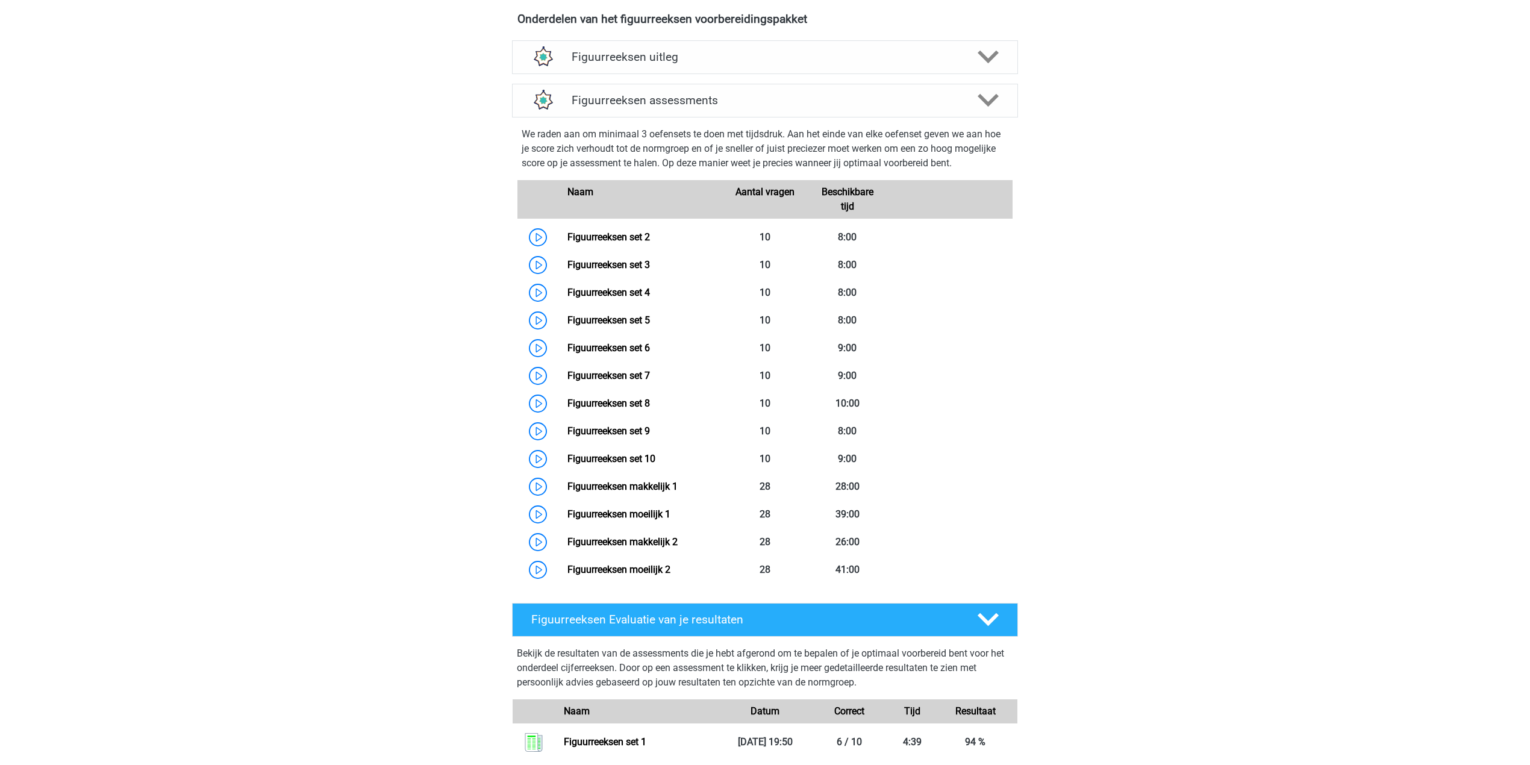
scroll to position [417, 0]
